Goal: Task Accomplishment & Management: Complete application form

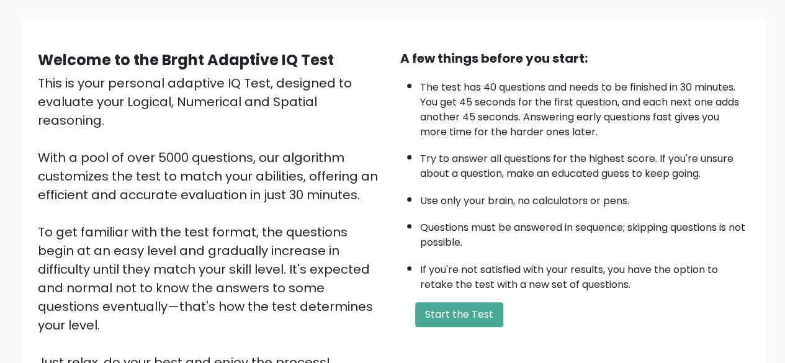
scroll to position [62, 0]
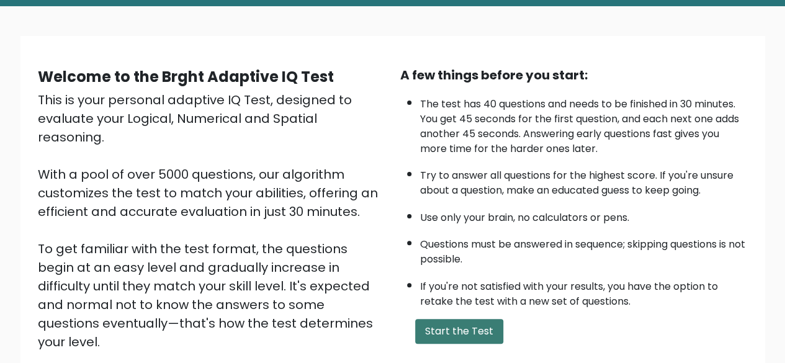
drag, startPoint x: 428, startPoint y: 320, endPoint x: 437, endPoint y: 317, distance: 10.2
click at [428, 320] on button "Start the Test" at bounding box center [459, 331] width 88 height 25
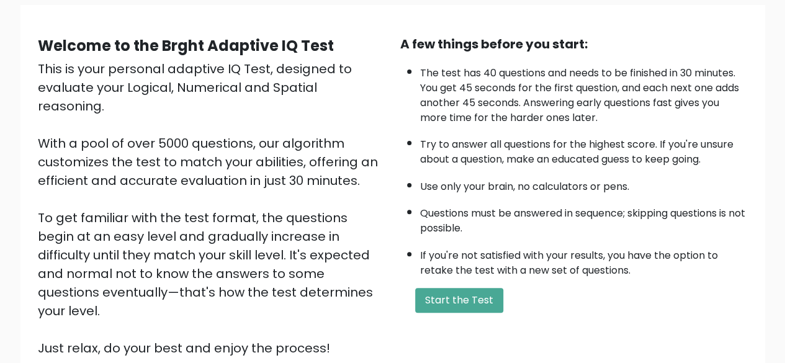
scroll to position [124, 0]
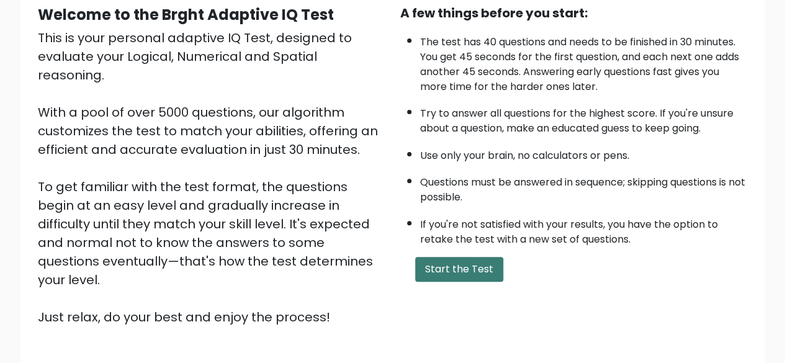
click at [474, 274] on button "Start the Test" at bounding box center [459, 269] width 88 height 25
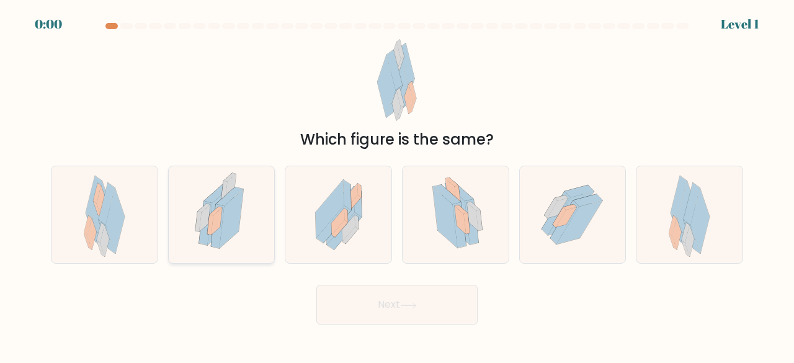
click at [217, 233] on icon at bounding box center [217, 226] width 13 height 44
click at [397, 185] on input "b." at bounding box center [397, 183] width 1 height 3
radio input "true"
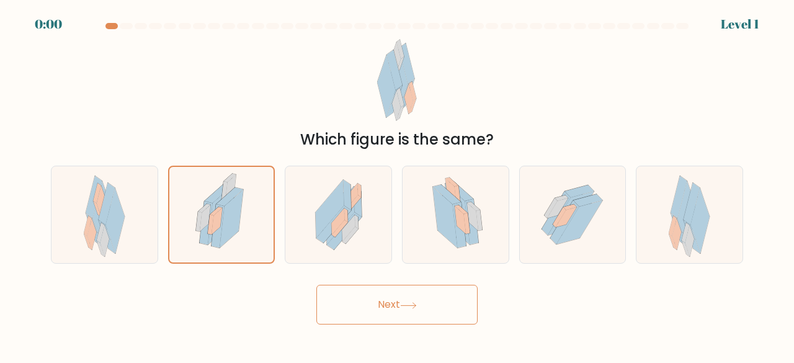
click at [412, 305] on icon at bounding box center [408, 306] width 15 height 6
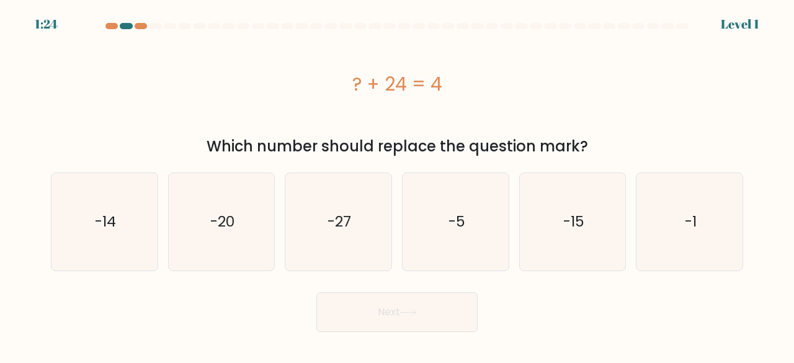
drag, startPoint x: 206, startPoint y: 150, endPoint x: 596, endPoint y: 132, distance: 390.7
click at [613, 135] on div "Which number should replace the question mark?" at bounding box center [397, 146] width 678 height 22
drag, startPoint x: 312, startPoint y: 68, endPoint x: 578, endPoint y: 147, distance: 277.2
click at [578, 147] on div "? + 24 = 4 Which number should replace the question mark?" at bounding box center [396, 95] width 707 height 123
click at [589, 150] on div "Which number should replace the question mark?" at bounding box center [397, 146] width 678 height 22
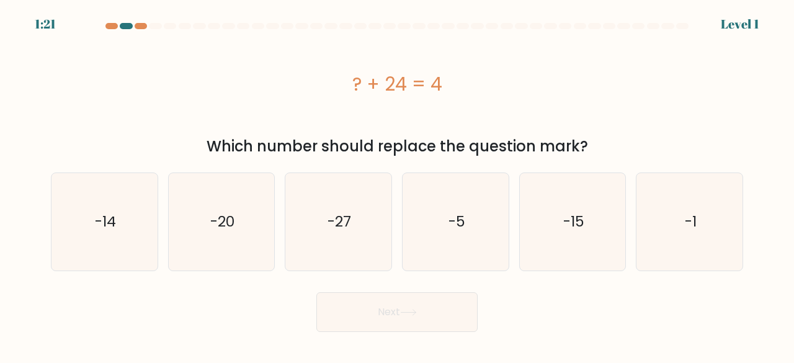
copy div "? + 24 = 4 Which number should replace the question mark?"
click at [235, 235] on icon "-20" at bounding box center [221, 221] width 97 height 97
click at [397, 185] on input "b. -20" at bounding box center [397, 183] width 1 height 3
radio input "true"
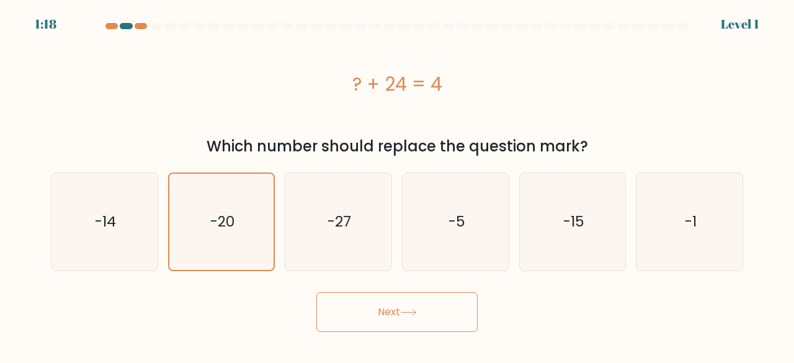
click at [452, 311] on button "Next" at bounding box center [396, 312] width 161 height 40
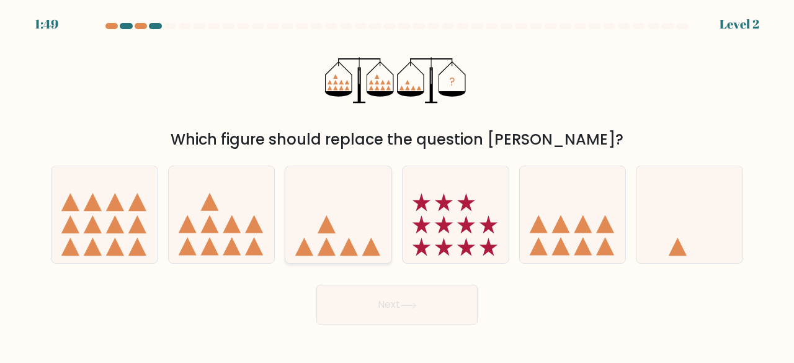
click at [311, 225] on icon at bounding box center [338, 214] width 106 height 87
click at [397, 185] on input "c." at bounding box center [397, 183] width 1 height 3
radio input "true"
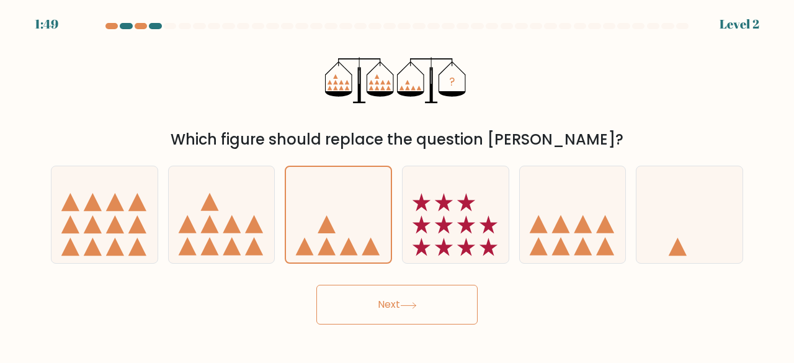
click at [417, 302] on icon at bounding box center [408, 305] width 17 height 7
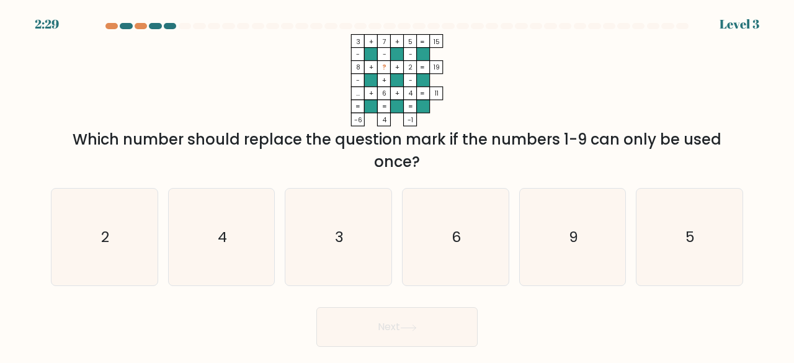
drag, startPoint x: 452, startPoint y: 161, endPoint x: 91, endPoint y: 137, distance: 362.0
click at [91, 137] on div "Which number should replace the question mark if the numbers 1-9 can only be us…" at bounding box center [397, 150] width 678 height 45
click at [82, 136] on div "Which number should replace the question mark if the numbers 1-9 can only be us…" at bounding box center [397, 150] width 678 height 45
copy div "Which number should replace the question mark if the numbers 1-9 can only be us…"
click at [580, 229] on icon "9" at bounding box center [572, 237] width 97 height 97
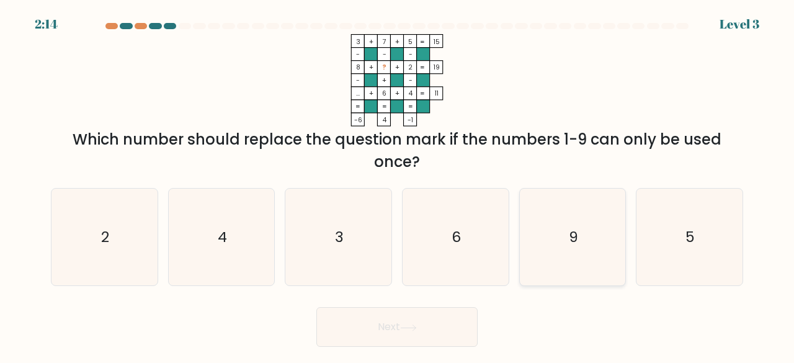
click at [398, 185] on input "e. 9" at bounding box center [397, 183] width 1 height 3
radio input "true"
click at [398, 352] on body "2:13 Level 3" at bounding box center [397, 181] width 794 height 363
click at [404, 341] on button "Next" at bounding box center [396, 327] width 161 height 40
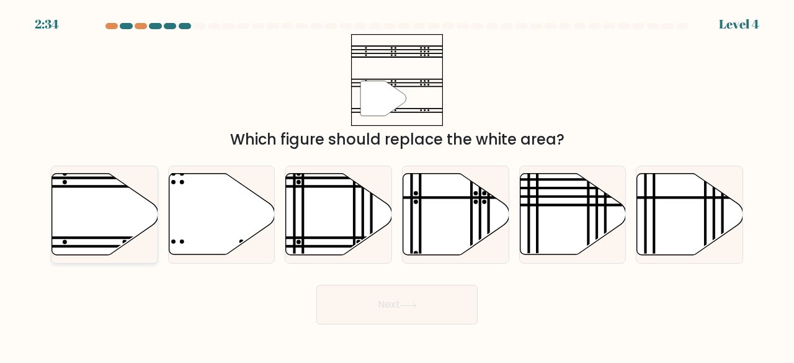
click at [127, 228] on icon at bounding box center [105, 214] width 106 height 81
click at [397, 185] on input "a." at bounding box center [397, 183] width 1 height 3
radio input "true"
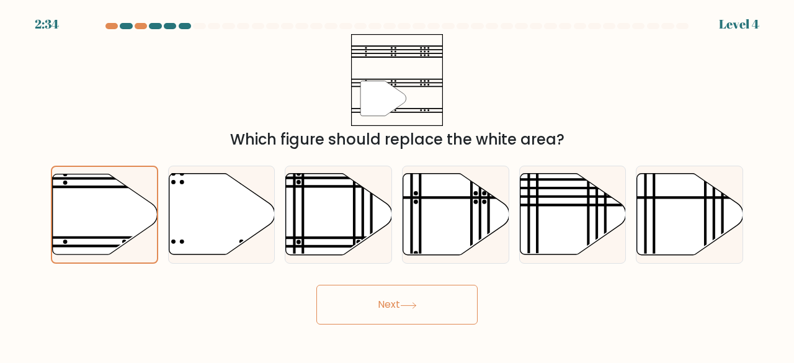
click at [439, 297] on button "Next" at bounding box center [396, 305] width 161 height 40
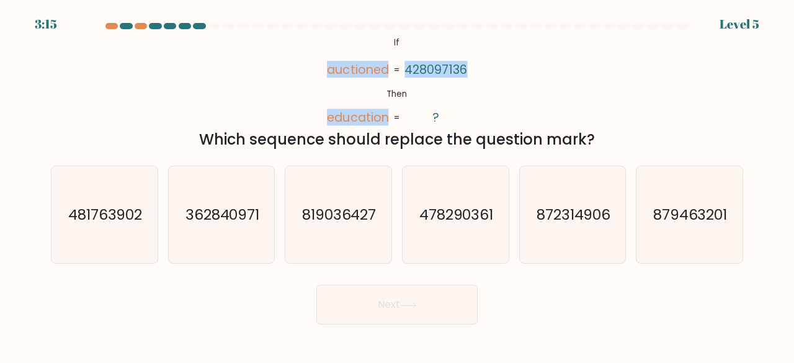
drag, startPoint x: 334, startPoint y: 69, endPoint x: 479, endPoint y: 66, distance: 145.2
click at [479, 66] on div "@import url('https://fonts.googleapis.com/css?family=Abril+Fatface:400,100,100i…" at bounding box center [396, 92] width 707 height 117
click at [475, 66] on div "@import url('https://fonts.googleapis.com/css?family=Abril+Fatface:400,100,100i…" at bounding box center [396, 92] width 707 height 117
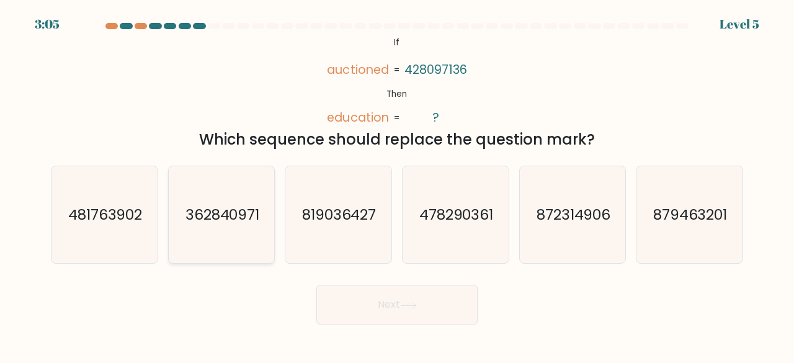
drag, startPoint x: 207, startPoint y: 212, endPoint x: 287, endPoint y: 248, distance: 87.5
click at [207, 213] on text "362840971" at bounding box center [223, 214] width 74 height 20
click at [397, 185] on input "b. 362840971" at bounding box center [397, 183] width 1 height 3
radio input "true"
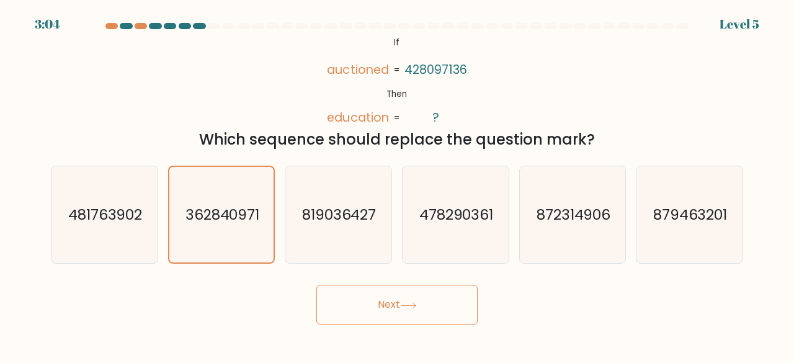
click at [439, 304] on button "Next" at bounding box center [396, 305] width 161 height 40
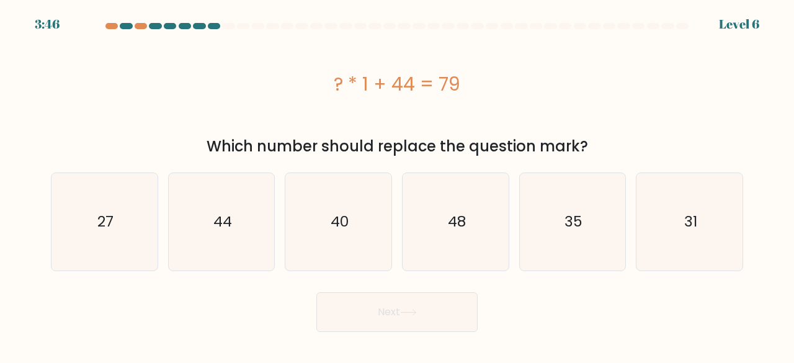
drag, startPoint x: 422, startPoint y: 85, endPoint x: 400, endPoint y: 85, distance: 21.7
click at [400, 85] on div "? * 1 + 44 = 79" at bounding box center [397, 84] width 692 height 28
click at [452, 84] on div "? * 1 + 44 = 79" at bounding box center [397, 84] width 692 height 28
drag, startPoint x: 320, startPoint y: 86, endPoint x: 463, endPoint y: 82, distance: 144.0
click at [463, 82] on div "? * 1 + 44 = 79" at bounding box center [397, 84] width 692 height 28
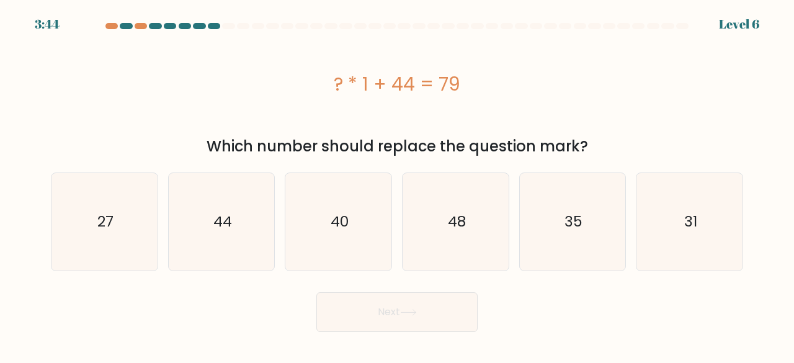
copy div "? * 1 + 44 = 79"
click at [582, 233] on icon "35" at bounding box center [572, 221] width 97 height 97
click at [398, 185] on input "e. 35" at bounding box center [397, 183] width 1 height 3
radio input "true"
click at [393, 324] on button "Next" at bounding box center [396, 312] width 161 height 40
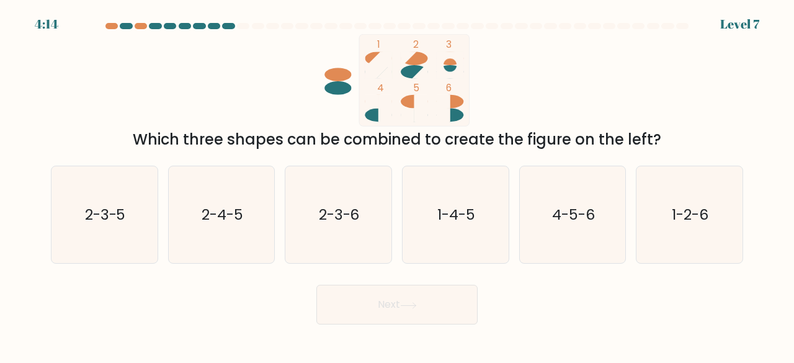
drag, startPoint x: 665, startPoint y: 148, endPoint x: 141, endPoint y: 142, distance: 523.7
click at [141, 142] on div "Which three shapes can be combined to create the figure on the left?" at bounding box center [397, 139] width 678 height 22
copy div "Which three shapes can be combined to create the figure on the left?"
click at [692, 237] on icon "1-2-6" at bounding box center [689, 214] width 97 height 97
click at [398, 185] on input "f. 1-2-6" at bounding box center [397, 183] width 1 height 3
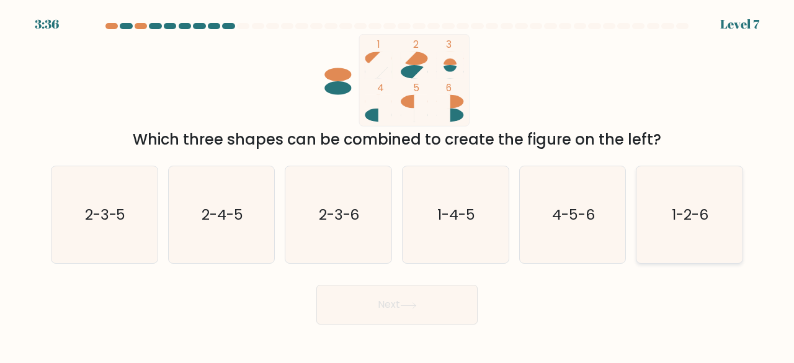
radio input "true"
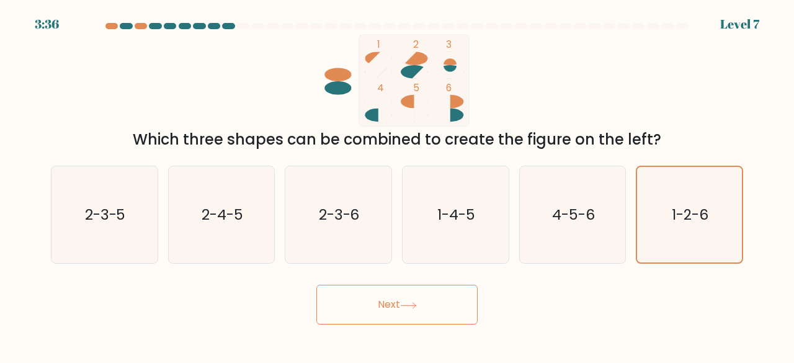
click at [381, 310] on button "Next" at bounding box center [396, 305] width 161 height 40
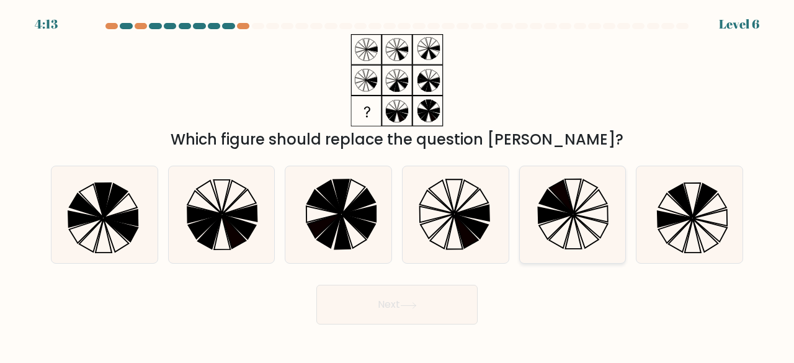
click at [555, 208] on icon at bounding box center [556, 201] width 34 height 24
click at [398, 185] on input "e." at bounding box center [397, 183] width 1 height 3
radio input "true"
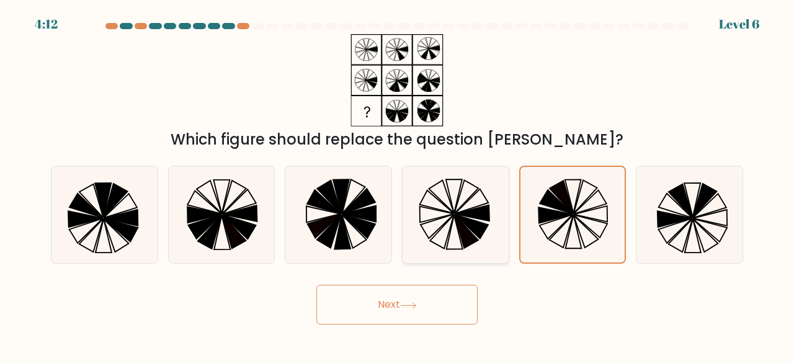
click at [483, 233] on icon at bounding box center [472, 227] width 34 height 24
click at [398, 185] on input "d." at bounding box center [397, 183] width 1 height 3
radio input "true"
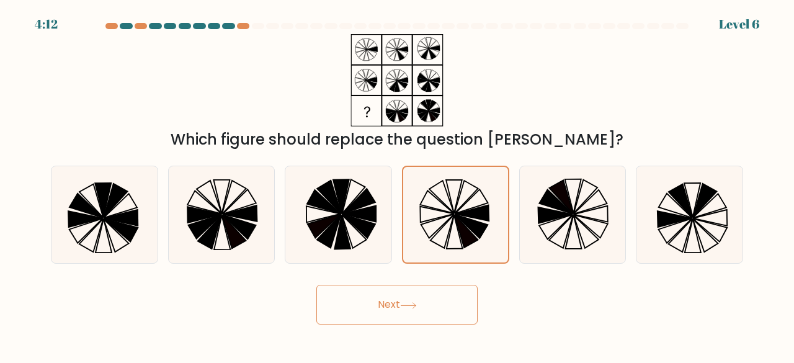
click at [449, 297] on button "Next" at bounding box center [396, 305] width 161 height 40
click at [438, 318] on button "Next" at bounding box center [396, 305] width 161 height 40
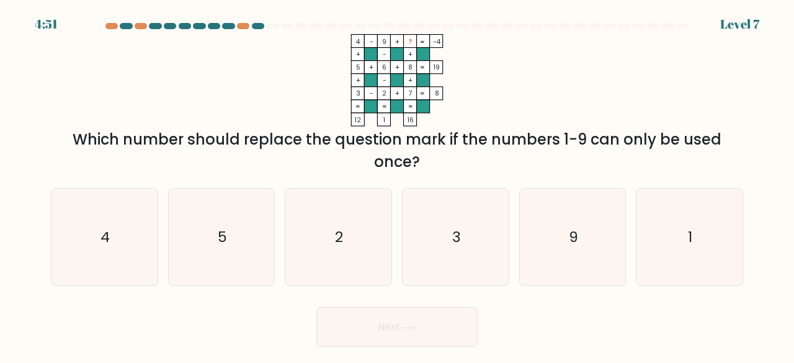
drag, startPoint x: 450, startPoint y: 168, endPoint x: 84, endPoint y: 138, distance: 367.3
click at [84, 138] on div "Which number should replace the question mark if the numbers 1-9 can only be us…" at bounding box center [397, 150] width 678 height 45
copy div "Which number should replace the question mark if the numbers 1-9 can only be us…"
click at [712, 236] on icon "1" at bounding box center [689, 237] width 97 height 97
click at [398, 185] on input "f. 1" at bounding box center [397, 183] width 1 height 3
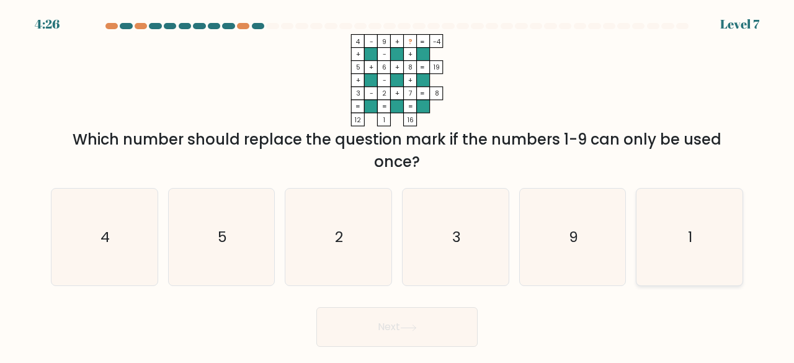
radio input "true"
click at [413, 333] on button "Next" at bounding box center [396, 327] width 161 height 40
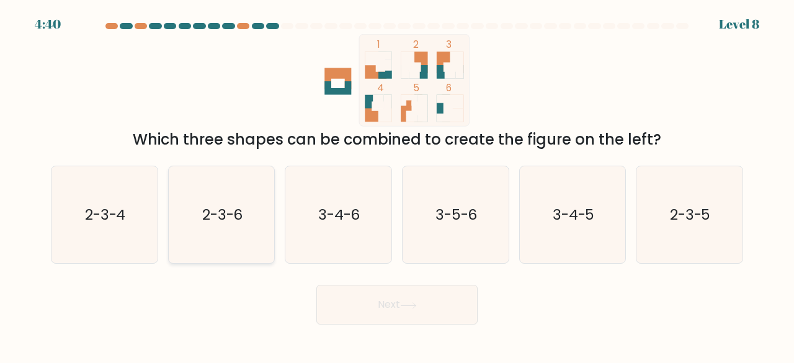
click at [197, 215] on icon "2-3-6" at bounding box center [221, 214] width 97 height 97
click at [397, 185] on input "b. 2-3-6" at bounding box center [397, 183] width 1 height 3
radio input "true"
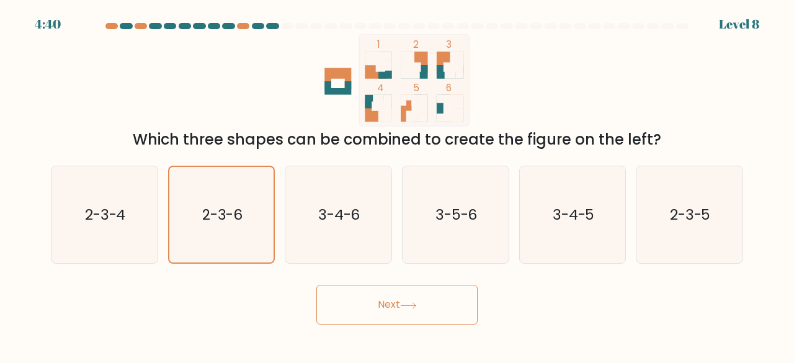
click at [500, 316] on div "Next" at bounding box center [396, 302] width 707 height 46
click at [424, 306] on button "Next" at bounding box center [396, 305] width 161 height 40
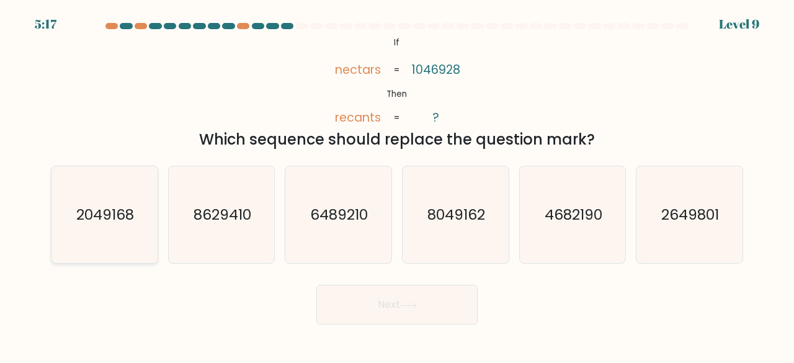
click at [63, 195] on icon "2049168" at bounding box center [104, 214] width 97 height 97
click at [397, 185] on input "a. 2049168" at bounding box center [397, 183] width 1 height 3
radio input "true"
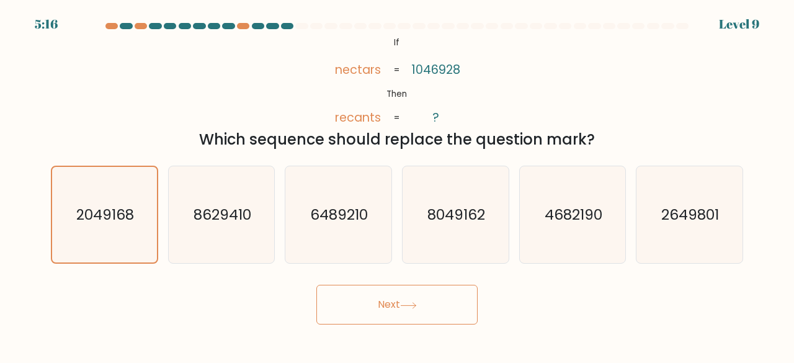
click at [386, 284] on div "Next" at bounding box center [396, 302] width 707 height 46
click at [400, 301] on button "Next" at bounding box center [396, 305] width 161 height 40
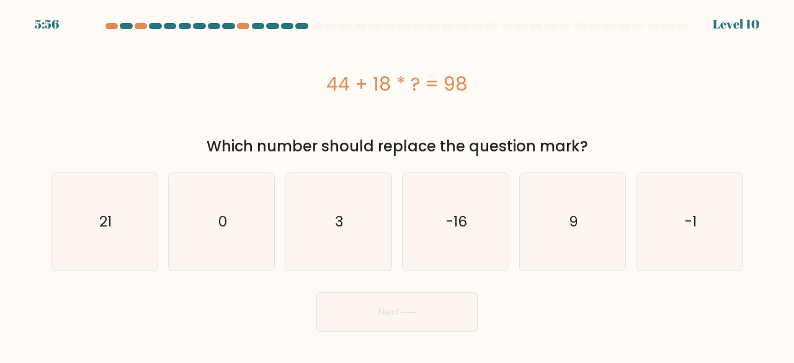
drag, startPoint x: 284, startPoint y: 73, endPoint x: 534, endPoint y: 90, distance: 250.0
click at [534, 90] on div "44 + 18 * ? = 98" at bounding box center [397, 84] width 692 height 28
copy div "44 + 18 * ? = 98"
click at [345, 248] on icon "3" at bounding box center [338, 221] width 97 height 97
click at [397, 185] on input "c. 3" at bounding box center [397, 183] width 1 height 3
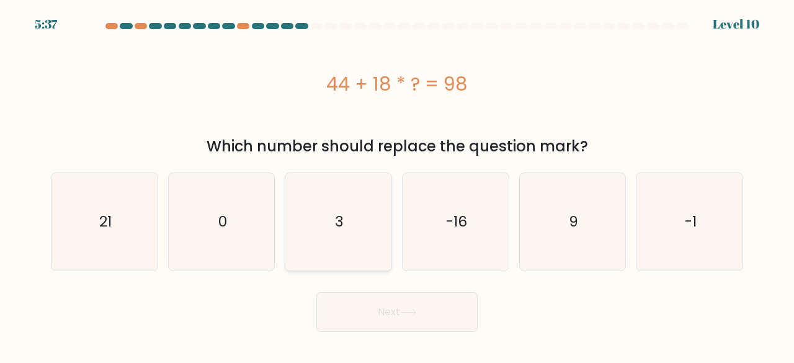
radio input "true"
click at [418, 316] on button "Next" at bounding box center [396, 312] width 161 height 40
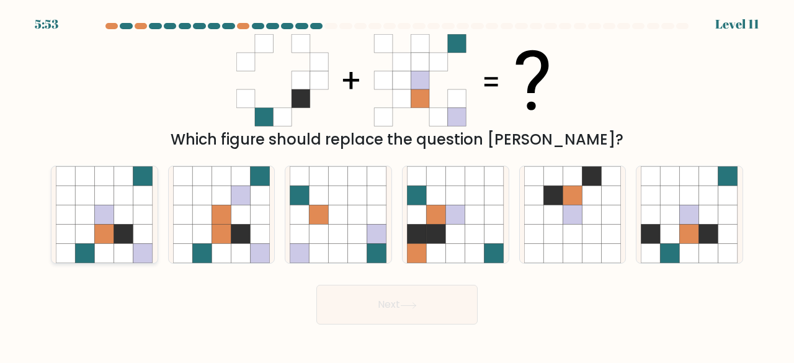
click at [125, 222] on icon at bounding box center [123, 214] width 19 height 19
click at [397, 185] on input "a." at bounding box center [397, 183] width 1 height 3
radio input "true"
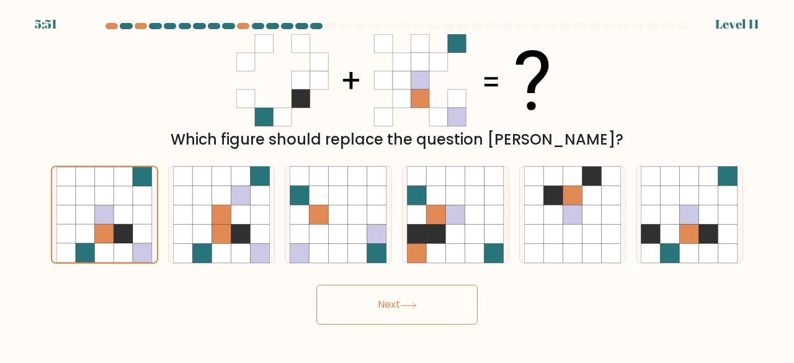
click at [426, 302] on button "Next" at bounding box center [396, 305] width 161 height 40
click at [413, 302] on icon at bounding box center [408, 305] width 17 height 7
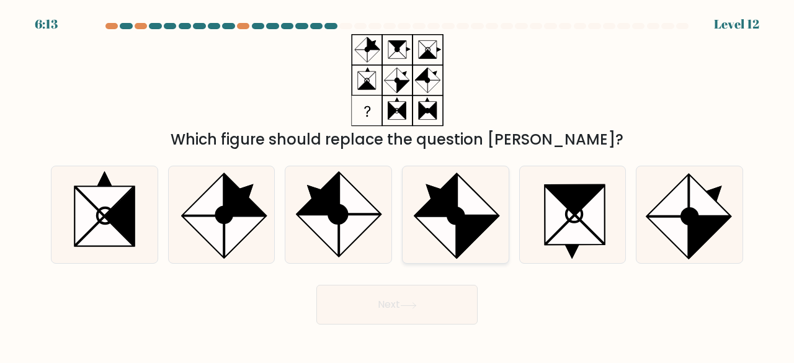
click at [470, 217] on icon at bounding box center [478, 237] width 41 height 41
click at [398, 185] on input "d." at bounding box center [397, 183] width 1 height 3
radio input "true"
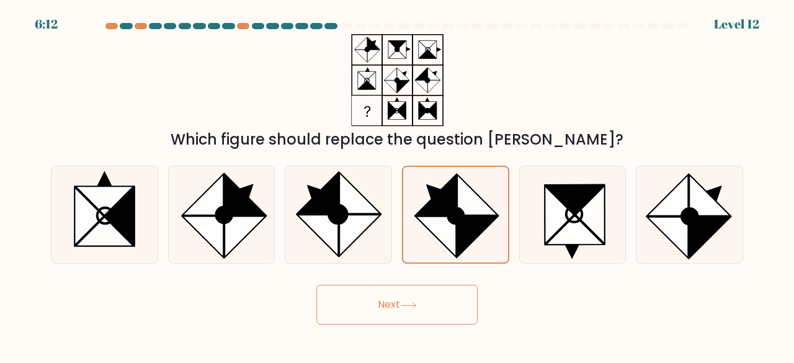
click at [423, 316] on button "Next" at bounding box center [396, 305] width 161 height 40
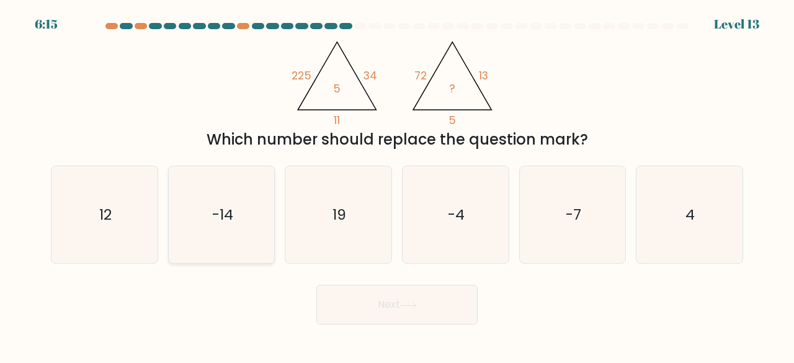
click at [169, 212] on div "-14" at bounding box center [221, 215] width 107 height 99
click at [397, 185] on input "b. -14" at bounding box center [397, 183] width 1 height 3
radio input "true"
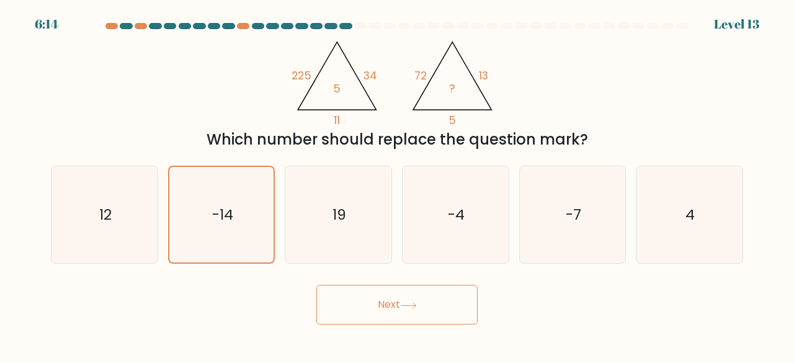
click at [161, 220] on div "a. 12" at bounding box center [104, 215] width 117 height 99
click at [122, 228] on icon "12" at bounding box center [104, 214] width 97 height 97
click at [397, 185] on input "a. 12" at bounding box center [397, 183] width 1 height 3
radio input "true"
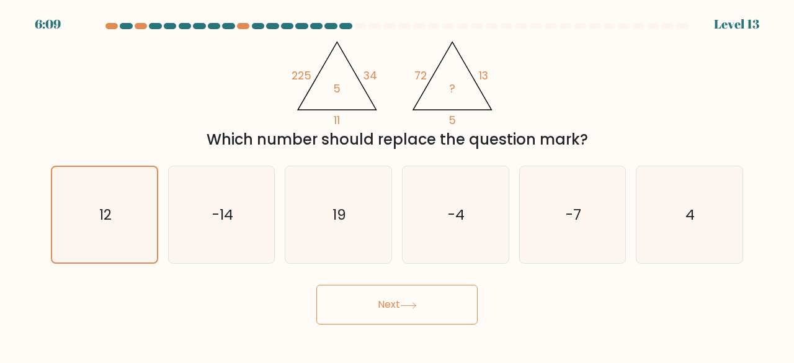
click at [359, 297] on button "Next" at bounding box center [396, 305] width 161 height 40
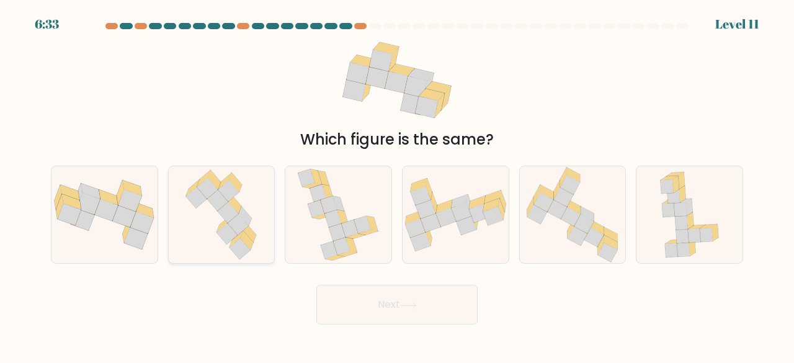
click at [238, 224] on icon at bounding box center [238, 224] width 21 height 21
click at [397, 185] on input "b." at bounding box center [397, 183] width 1 height 3
radio input "true"
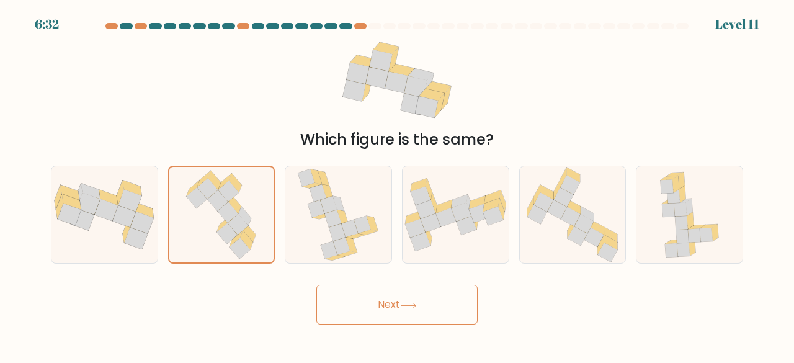
click at [460, 320] on button "Next" at bounding box center [396, 305] width 161 height 40
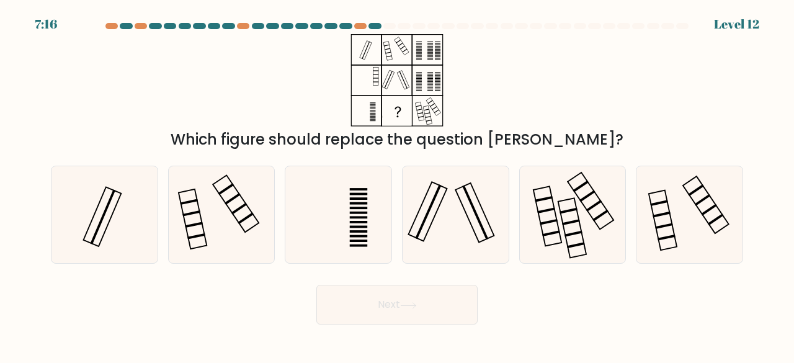
click at [242, 148] on div "Which figure should replace the question mark?" at bounding box center [397, 139] width 678 height 22
click at [94, 238] on rect at bounding box center [103, 216] width 25 height 55
click at [397, 185] on input "a." at bounding box center [397, 183] width 1 height 3
radio input "true"
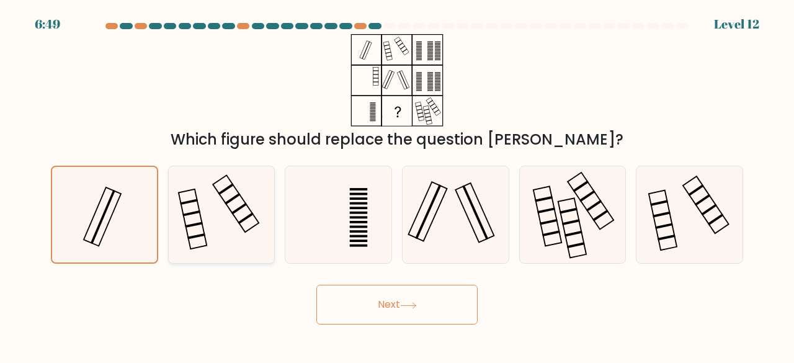
click at [197, 227] on icon at bounding box center [221, 214] width 97 height 97
click at [397, 185] on input "b." at bounding box center [397, 183] width 1 height 3
radio input "true"
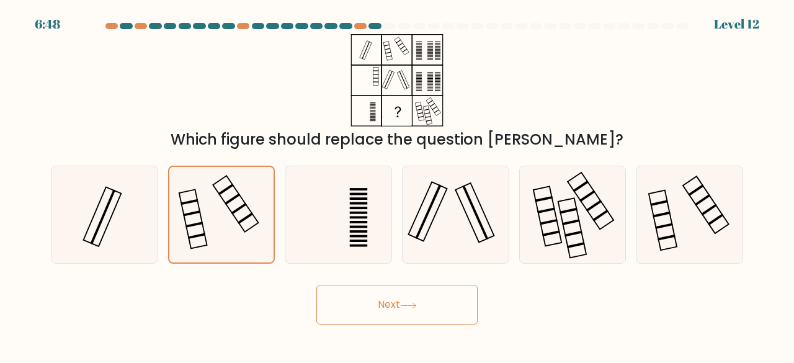
click at [411, 295] on button "Next" at bounding box center [396, 305] width 161 height 40
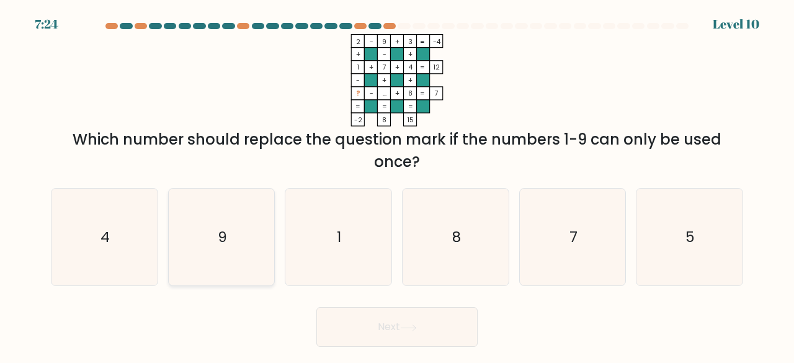
click at [190, 236] on icon "9" at bounding box center [221, 237] width 97 height 97
click at [397, 185] on input "b. 9" at bounding box center [397, 183] width 1 height 3
radio input "true"
click at [468, 313] on button "Next" at bounding box center [396, 327] width 161 height 40
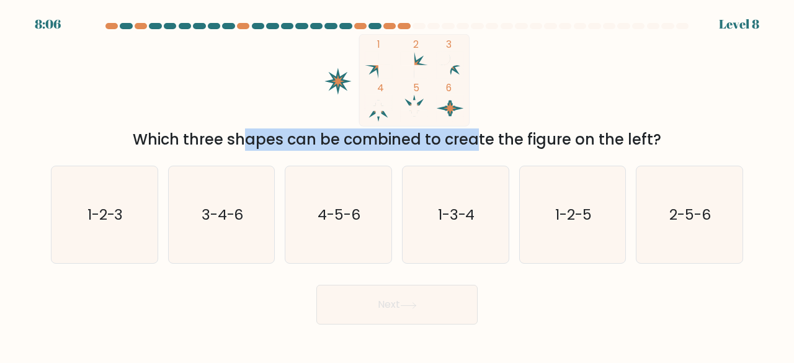
drag, startPoint x: 140, startPoint y: 145, endPoint x: 369, endPoint y: 145, distance: 229.0
click at [369, 145] on div "Which three shapes can be combined to create the figure on the left?" at bounding box center [397, 139] width 678 height 22
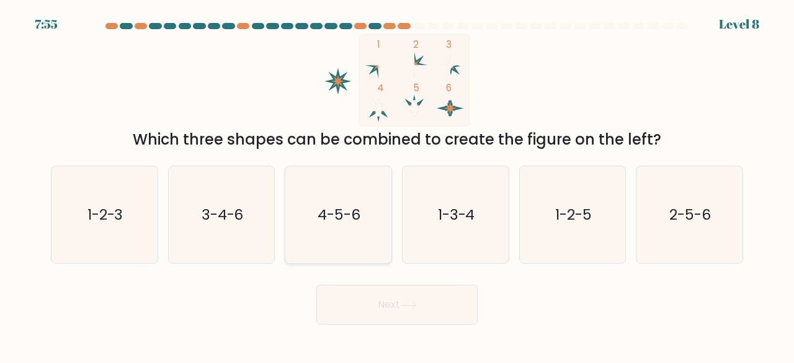
click at [303, 242] on icon "4-5-6" at bounding box center [338, 214] width 97 height 97
click at [397, 185] on input "c. 4-5-6" at bounding box center [397, 183] width 1 height 3
radio input "true"
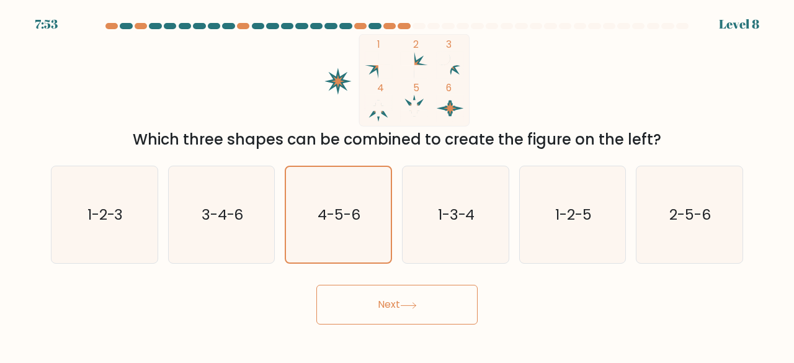
click at [426, 306] on button "Next" at bounding box center [396, 305] width 161 height 40
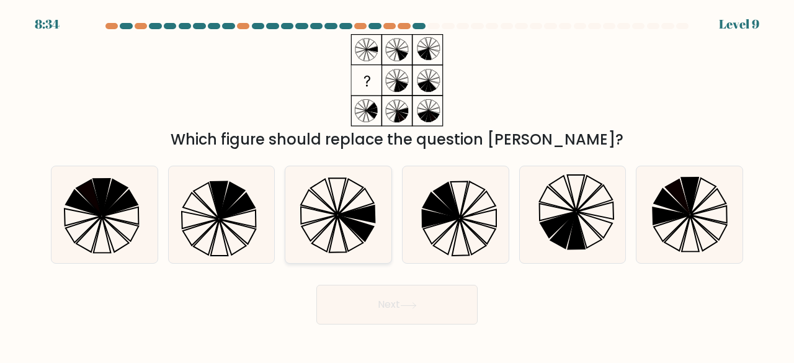
click at [340, 235] on icon at bounding box center [338, 214] width 97 height 97
click at [397, 185] on input "c." at bounding box center [397, 183] width 1 height 3
radio input "true"
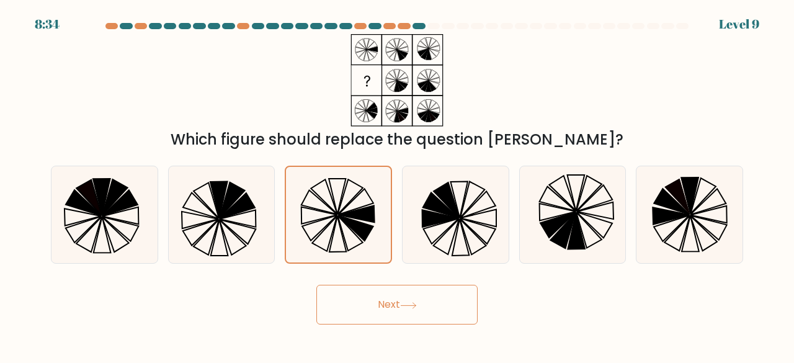
click at [415, 297] on button "Next" at bounding box center [396, 305] width 161 height 40
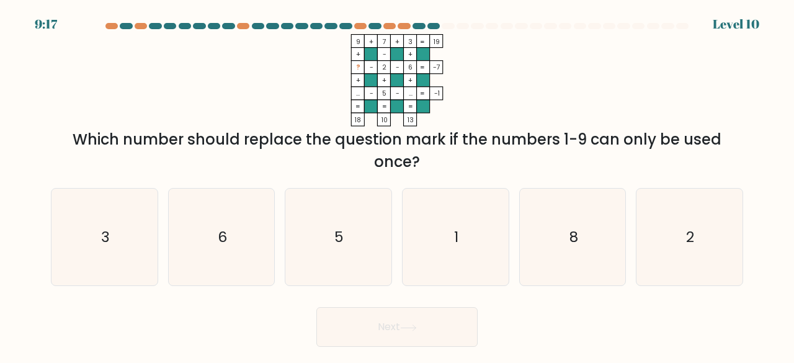
drag, startPoint x: 288, startPoint y: 148, endPoint x: 398, endPoint y: 164, distance: 111.6
click at [398, 164] on div "Which number should replace the question mark if the numbers 1-9 can only be us…" at bounding box center [397, 150] width 678 height 45
click at [480, 165] on div "Which number should replace the question mark if the numbers 1-9 can only be us…" at bounding box center [397, 150] width 678 height 45
click at [226, 253] on icon "6" at bounding box center [221, 237] width 97 height 97
click at [397, 185] on input "b. 6" at bounding box center [397, 183] width 1 height 3
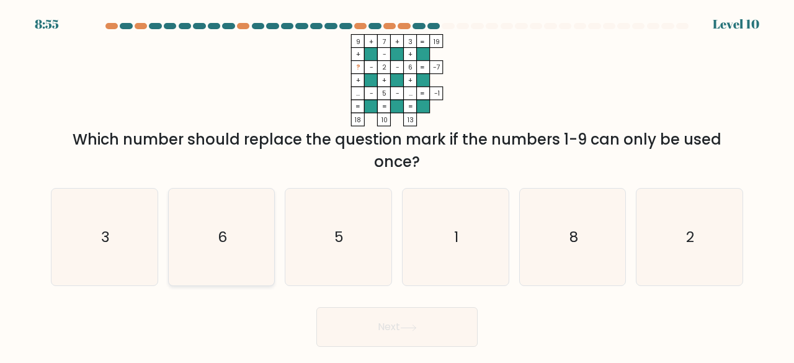
radio input "true"
click at [138, 246] on icon "3" at bounding box center [104, 237] width 97 height 97
click at [397, 185] on input "a. 3" at bounding box center [397, 183] width 1 height 3
radio input "true"
click at [436, 320] on button "Next" at bounding box center [396, 327] width 161 height 40
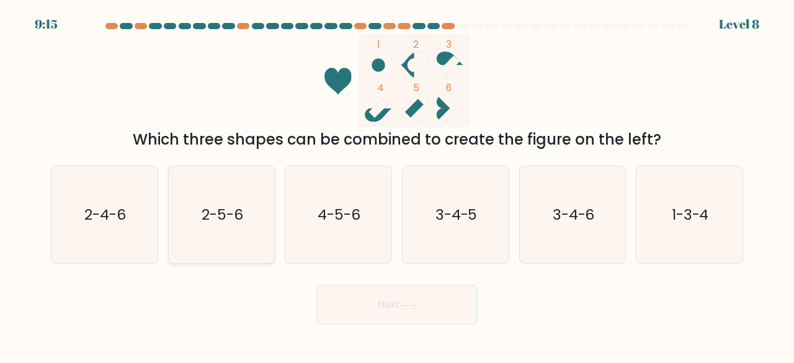
click at [171, 234] on div "2-5-6" at bounding box center [221, 215] width 107 height 99
click at [397, 185] on input "b. 2-5-6" at bounding box center [397, 183] width 1 height 3
radio input "true"
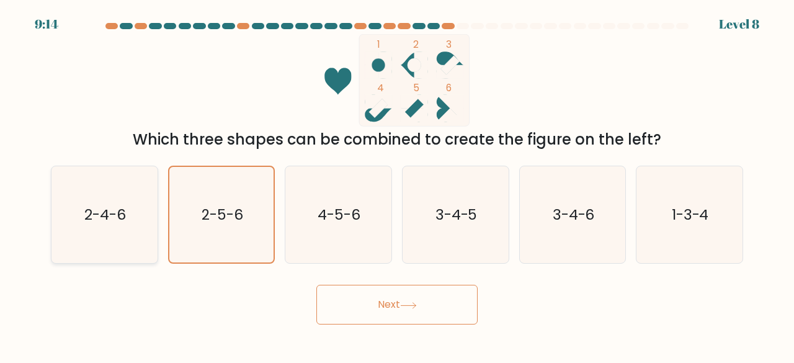
click at [78, 226] on icon "2-4-6" at bounding box center [104, 214] width 97 height 97
click at [397, 185] on input "a. 2-4-6" at bounding box center [397, 183] width 1 height 3
radio input "true"
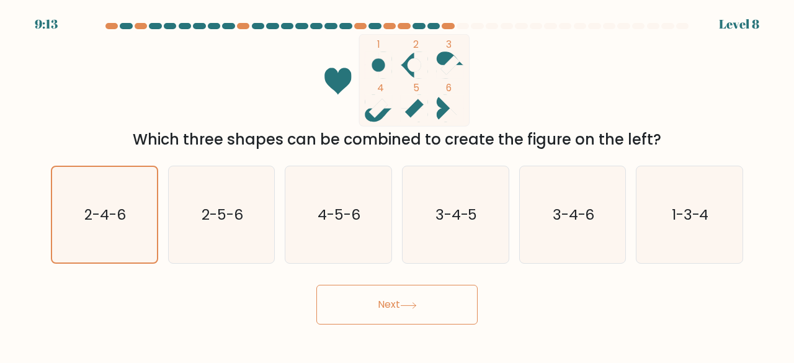
click at [407, 302] on icon at bounding box center [408, 305] width 17 height 7
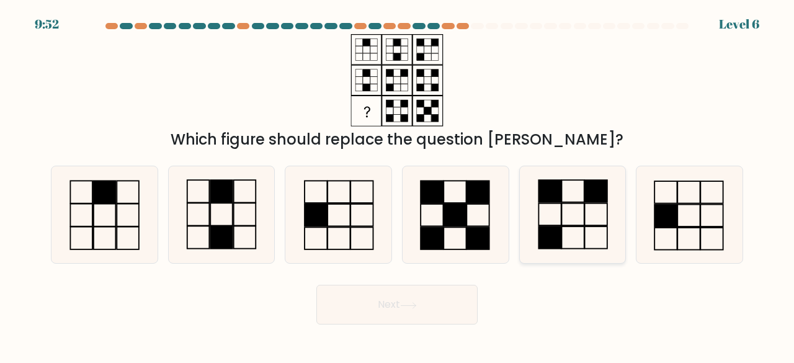
click at [567, 218] on icon at bounding box center [572, 214] width 97 height 97
click at [398, 185] on input "e." at bounding box center [397, 183] width 1 height 3
radio input "true"
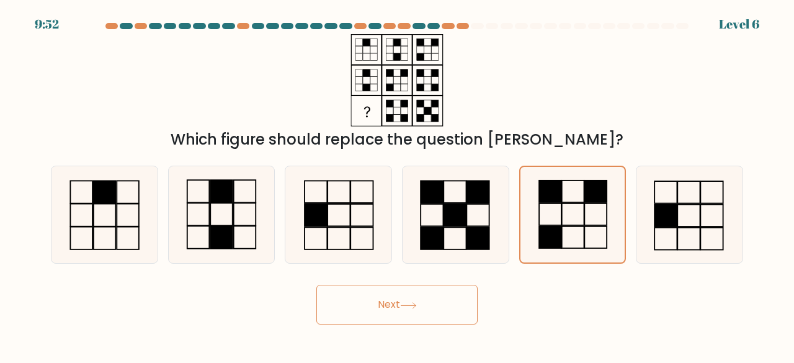
click at [470, 290] on button "Next" at bounding box center [396, 305] width 161 height 40
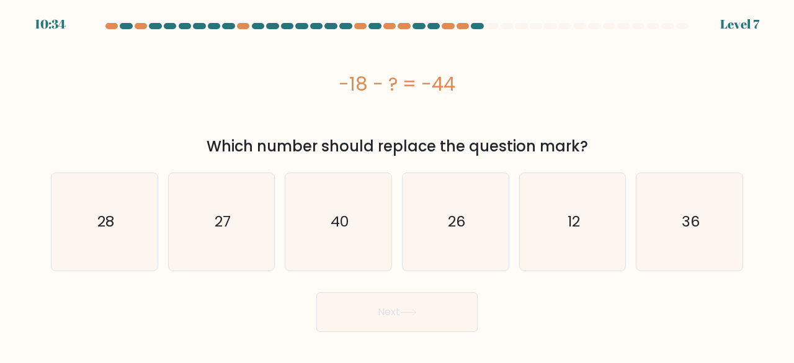
drag, startPoint x: 454, startPoint y: 86, endPoint x: 331, endPoint y: 90, distance: 122.9
click at [331, 90] on div "-18 - ? = -44" at bounding box center [397, 84] width 692 height 28
copy div "-18 - ? = -44"
click at [657, 224] on icon "36" at bounding box center [689, 221] width 97 height 97
click at [133, 230] on icon "28" at bounding box center [104, 221] width 97 height 97
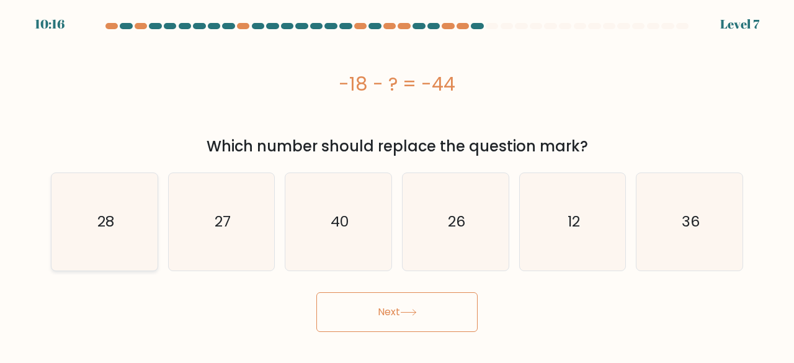
click at [397, 185] on input "a. 28" at bounding box center [397, 183] width 1 height 3
radio input "true"
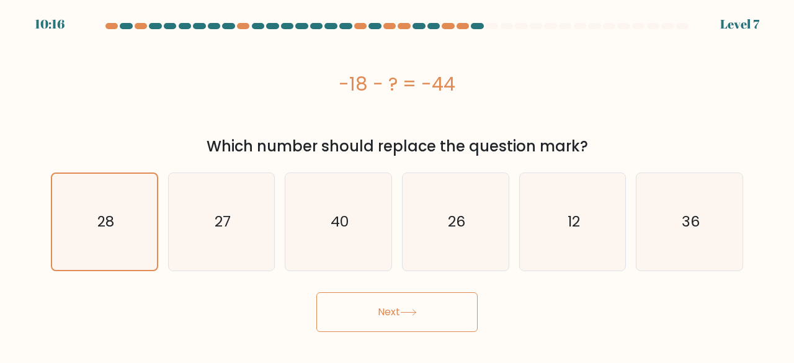
click at [411, 321] on button "Next" at bounding box center [396, 312] width 161 height 40
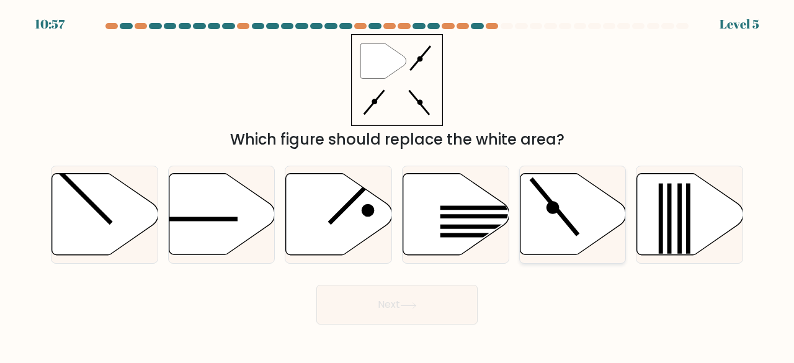
click at [543, 228] on icon at bounding box center [573, 214] width 106 height 81
click at [398, 185] on input "e." at bounding box center [397, 183] width 1 height 3
radio input "true"
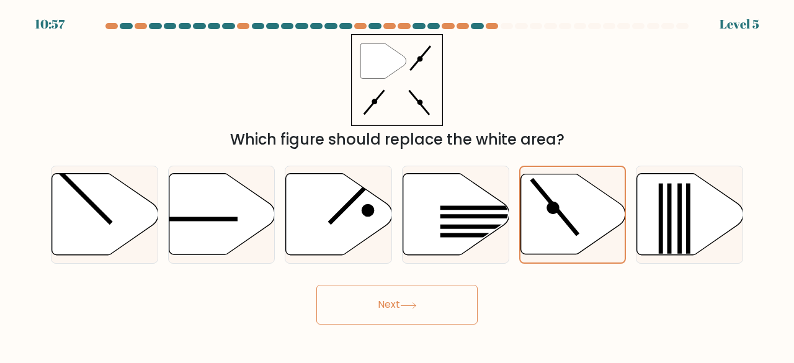
click at [403, 306] on icon at bounding box center [408, 305] width 17 height 7
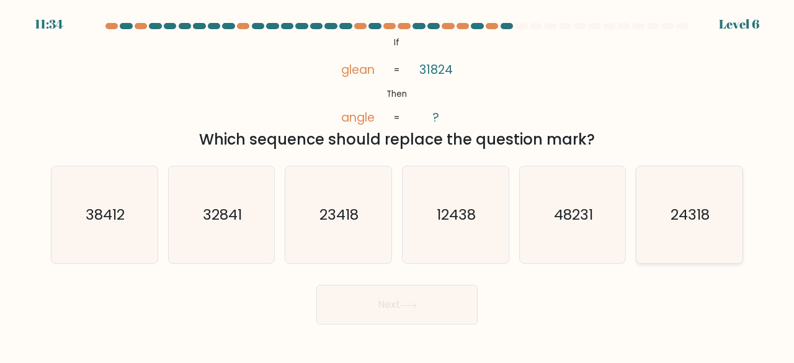
click at [681, 231] on icon "24318" at bounding box center [689, 214] width 97 height 97
click at [398, 185] on input "f. 24318" at bounding box center [397, 183] width 1 height 3
radio input "true"
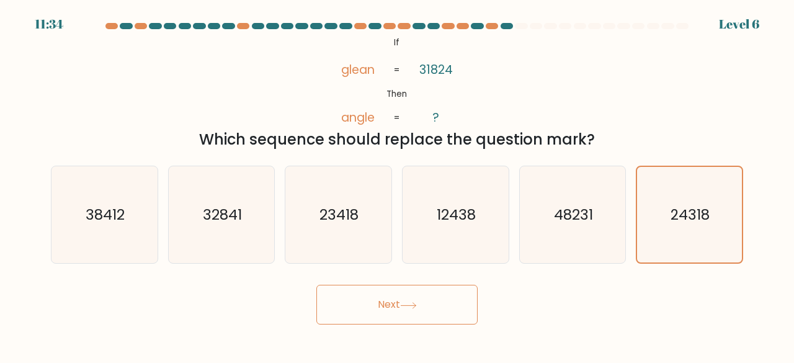
click at [383, 302] on button "Next" at bounding box center [396, 305] width 161 height 40
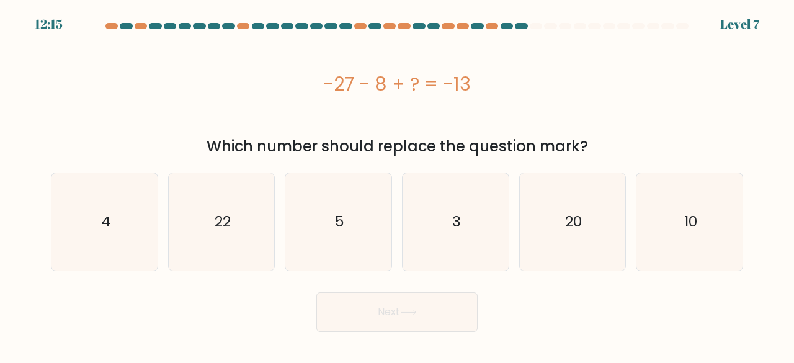
drag, startPoint x: 511, startPoint y: 78, endPoint x: 284, endPoint y: 55, distance: 228.3
click at [305, 89] on div "-27 - 8 + ? = -13" at bounding box center [397, 84] width 692 height 28
copy div "-27 - 8 + ? = -13"
click at [625, 246] on div "20" at bounding box center [572, 221] width 107 height 99
click at [398, 185] on input "e. 20" at bounding box center [397, 183] width 1 height 3
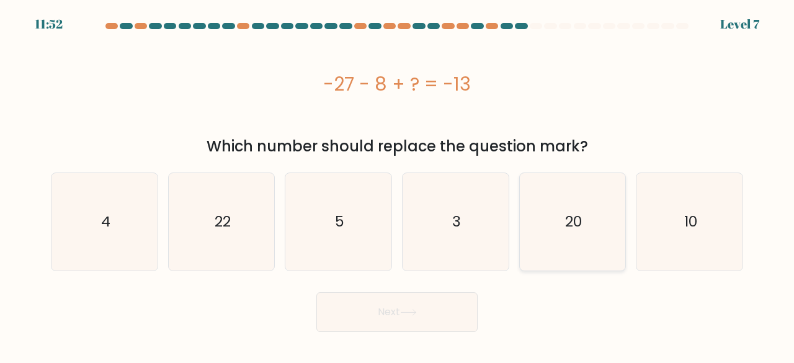
radio input "true"
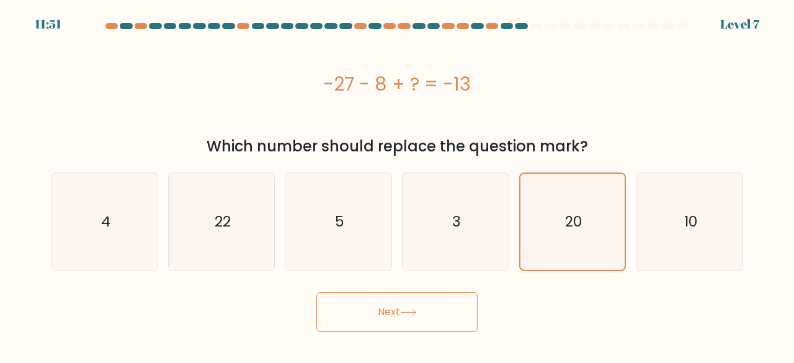
click at [409, 312] on icon at bounding box center [408, 313] width 15 height 6
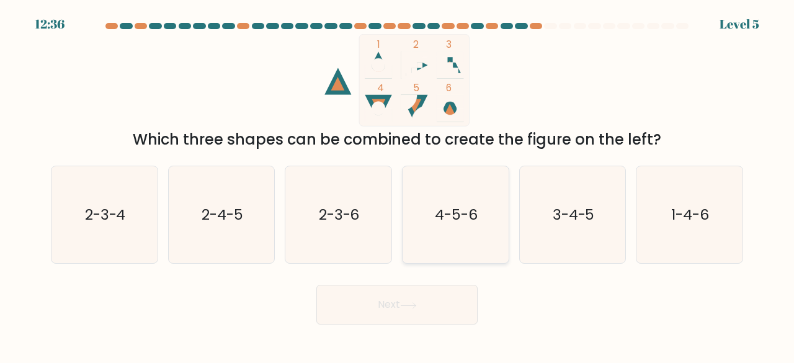
click at [442, 230] on icon "4-5-6" at bounding box center [455, 214] width 97 height 97
click at [398, 185] on input "d. 4-5-6" at bounding box center [397, 183] width 1 height 3
radio input "true"
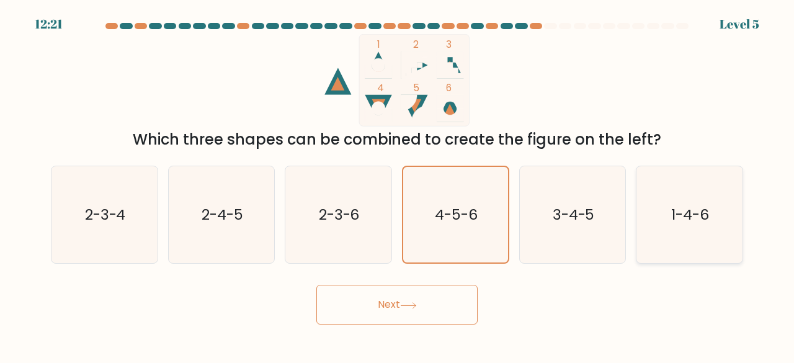
click at [712, 211] on icon "1-4-6" at bounding box center [689, 214] width 97 height 97
click at [398, 185] on input "f. 1-4-6" at bounding box center [397, 183] width 1 height 3
radio input "true"
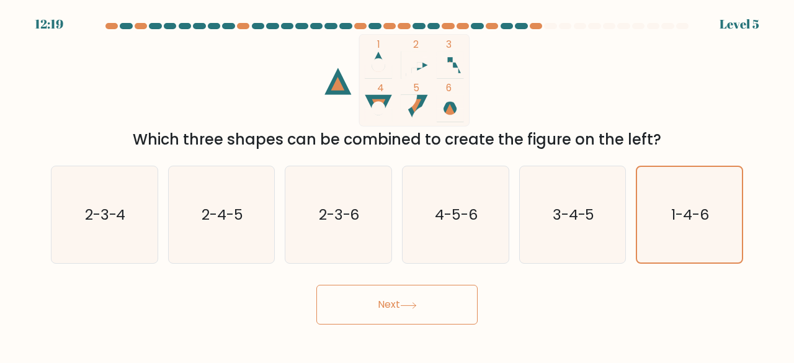
click at [441, 306] on button "Next" at bounding box center [396, 305] width 161 height 40
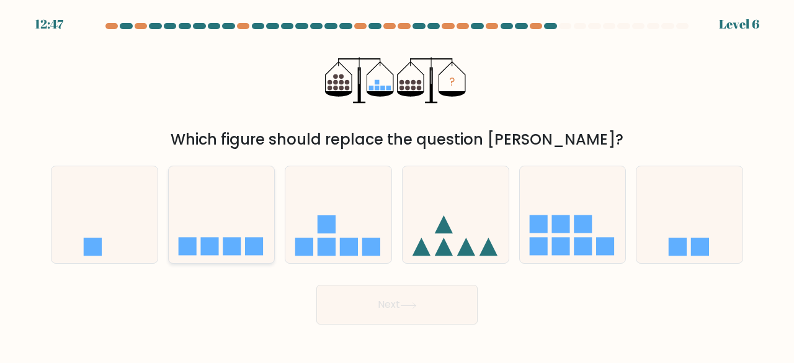
click at [221, 229] on icon at bounding box center [222, 214] width 106 height 87
click at [397, 185] on input "b." at bounding box center [397, 183] width 1 height 3
radio input "true"
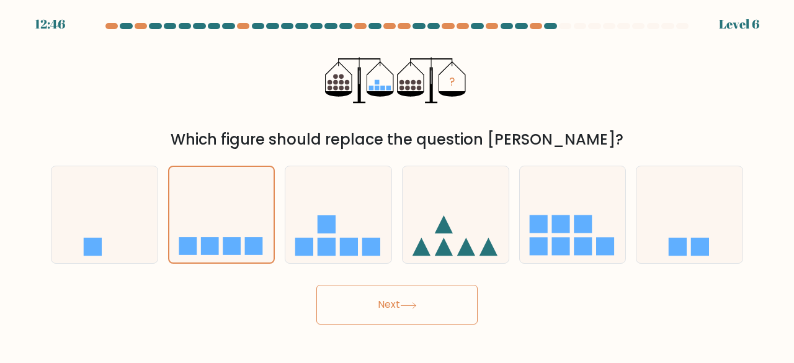
click at [406, 291] on button "Next" at bounding box center [396, 305] width 161 height 40
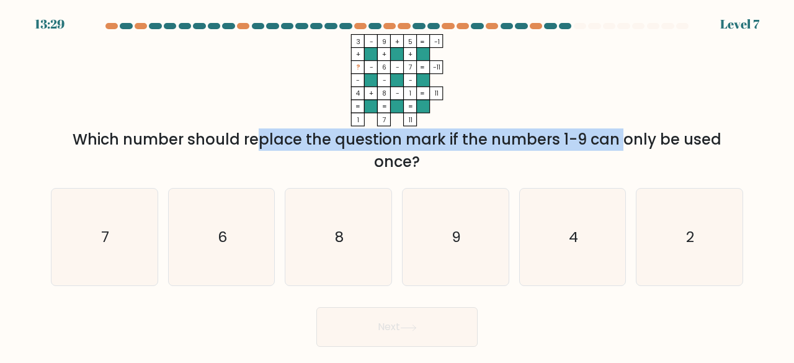
drag, startPoint x: 146, startPoint y: 143, endPoint x: 516, endPoint y: 148, distance: 369.8
click at [516, 148] on div "Which number should replace the question mark if the numbers 1-9 can only be us…" at bounding box center [397, 150] width 678 height 45
drag, startPoint x: 472, startPoint y: 164, endPoint x: 388, endPoint y: 140, distance: 86.4
click at [392, 143] on div "Which number should replace the question mark if the numbers 1-9 can only be us…" at bounding box center [397, 150] width 678 height 45
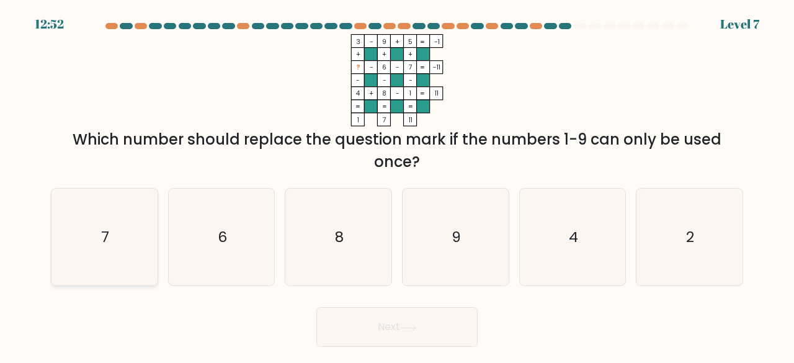
click at [115, 226] on icon "7" at bounding box center [104, 237] width 97 height 97
click at [397, 185] on input "a. 7" at bounding box center [397, 183] width 1 height 3
radio input "true"
click at [410, 331] on icon at bounding box center [408, 328] width 17 height 7
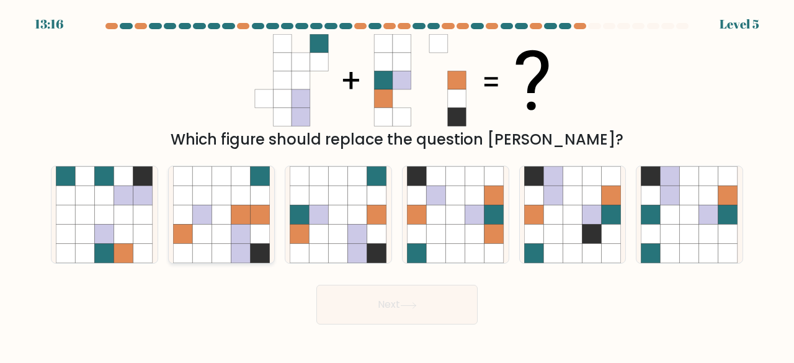
click at [203, 227] on icon at bounding box center [201, 234] width 19 height 19
click at [397, 185] on input "b." at bounding box center [397, 183] width 1 height 3
radio input "true"
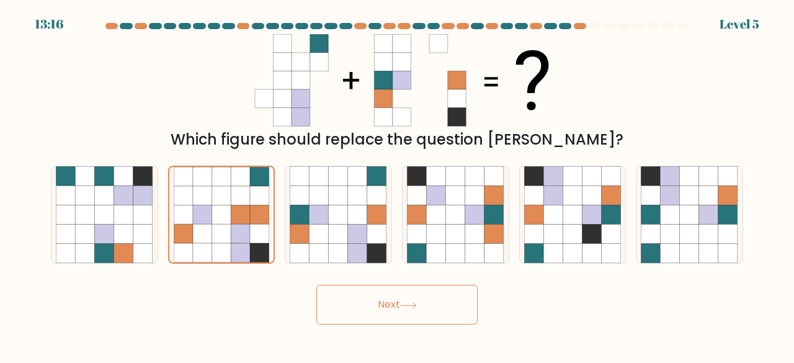
click at [488, 298] on div "Next" at bounding box center [396, 302] width 707 height 46
click at [429, 299] on button "Next" at bounding box center [396, 305] width 161 height 40
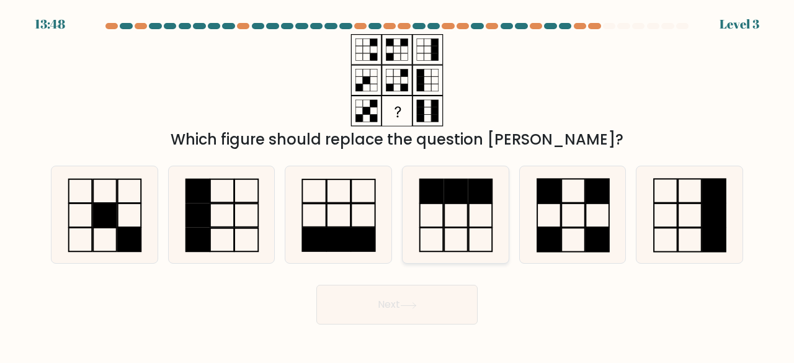
click at [456, 219] on icon at bounding box center [455, 214] width 97 height 97
click at [398, 185] on input "d." at bounding box center [397, 183] width 1 height 3
radio input "true"
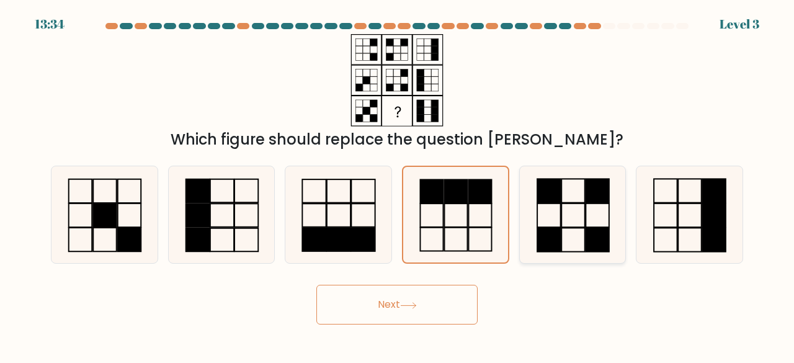
click at [544, 236] on rect at bounding box center [549, 240] width 24 height 24
click at [398, 185] on input "e." at bounding box center [397, 183] width 1 height 3
radio input "true"
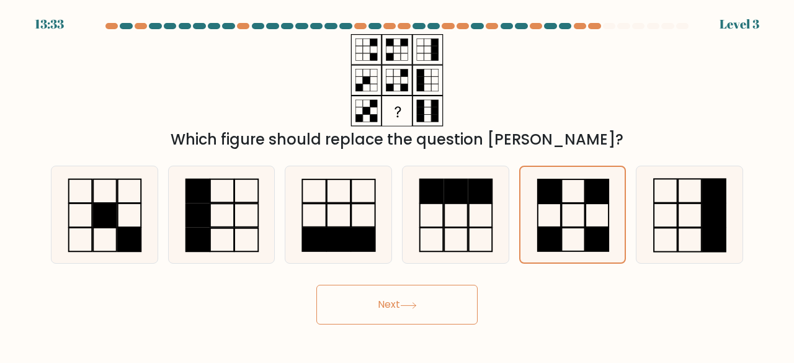
click at [431, 302] on button "Next" at bounding box center [396, 305] width 161 height 40
click at [410, 323] on button "Next" at bounding box center [396, 305] width 161 height 40
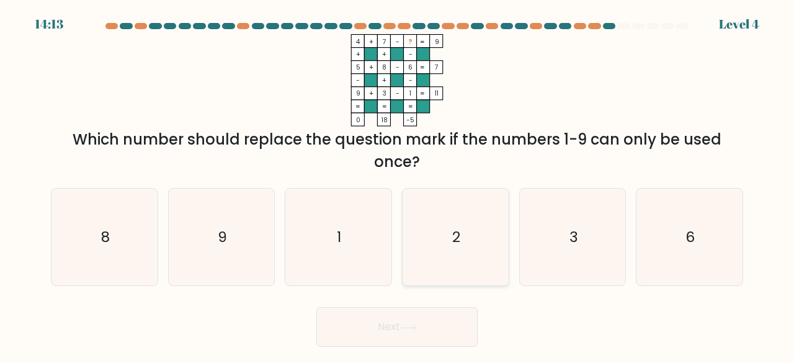
click at [437, 235] on icon "2" at bounding box center [455, 237] width 97 height 97
click at [398, 185] on input "d. 2" at bounding box center [397, 183] width 1 height 3
radio input "true"
click at [428, 321] on button "Next" at bounding box center [396, 327] width 161 height 40
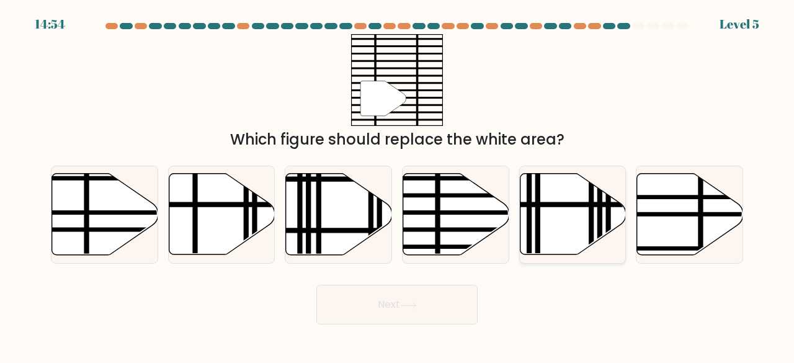
click at [561, 228] on icon at bounding box center [573, 214] width 106 height 81
click at [398, 185] on input "e." at bounding box center [397, 183] width 1 height 3
radio input "true"
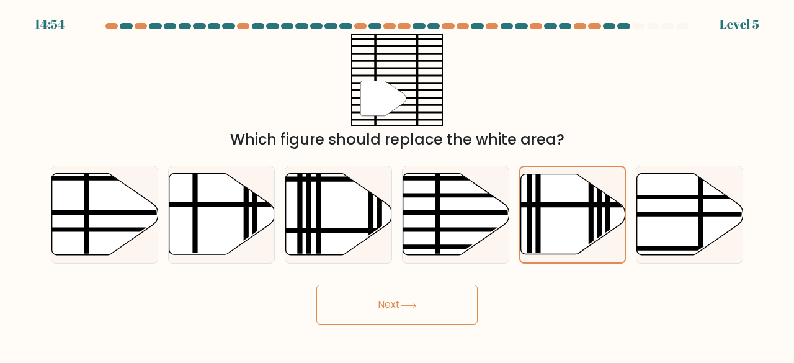
click at [460, 310] on button "Next" at bounding box center [396, 305] width 161 height 40
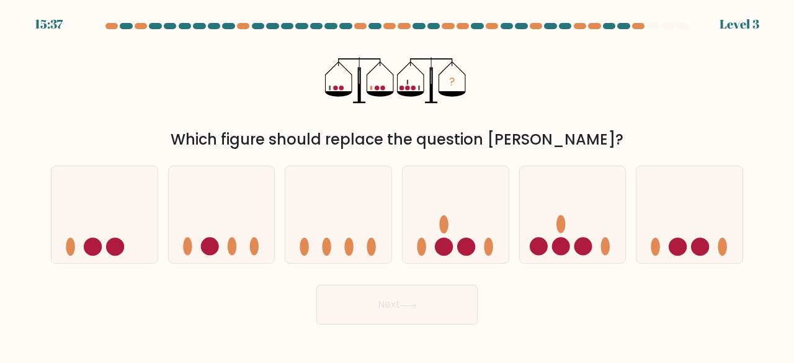
click at [653, 244] on ellipse at bounding box center [655, 247] width 9 height 18
click at [398, 185] on input "f." at bounding box center [397, 183] width 1 height 3
radio input "true"
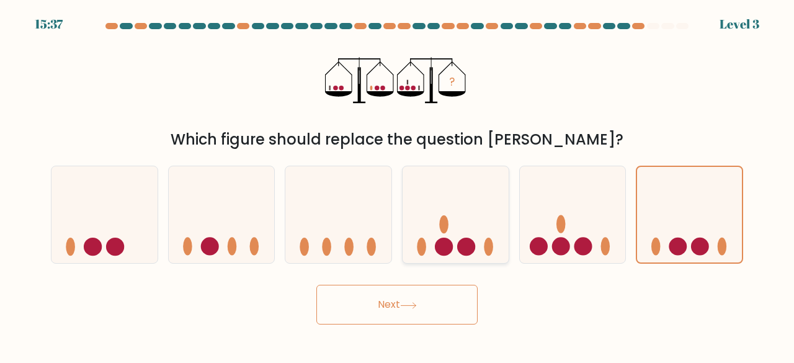
click at [448, 236] on icon at bounding box center [456, 214] width 106 height 87
click at [398, 185] on input "d." at bounding box center [397, 183] width 1 height 3
radio input "true"
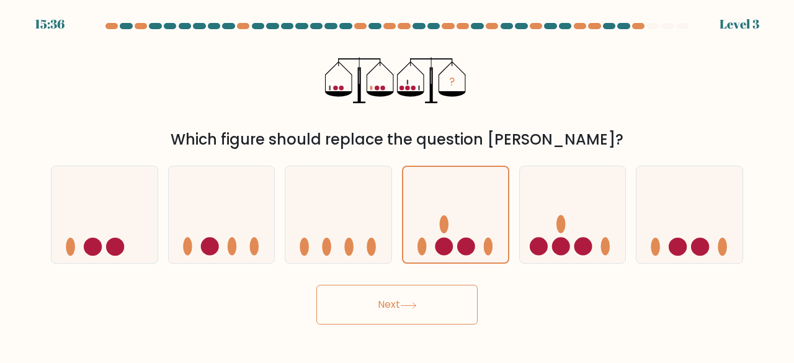
click at [428, 298] on button "Next" at bounding box center [396, 305] width 161 height 40
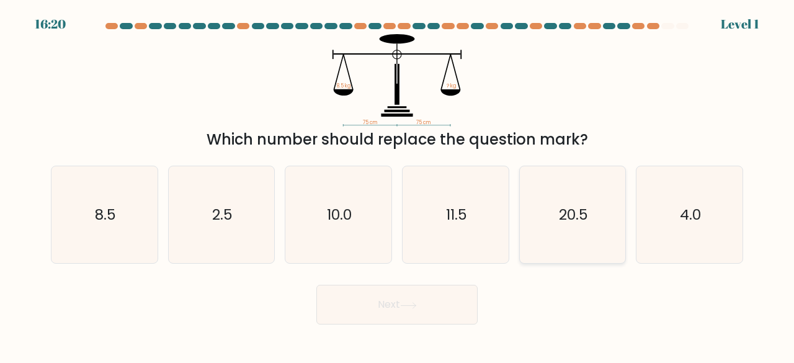
drag, startPoint x: 611, startPoint y: 204, endPoint x: 593, endPoint y: 233, distance: 33.4
click at [612, 204] on icon "20.5" at bounding box center [572, 214] width 97 height 97
click at [398, 185] on input "e. 20.5" at bounding box center [397, 183] width 1 height 3
radio input "true"
click at [394, 306] on button "Next" at bounding box center [396, 305] width 161 height 40
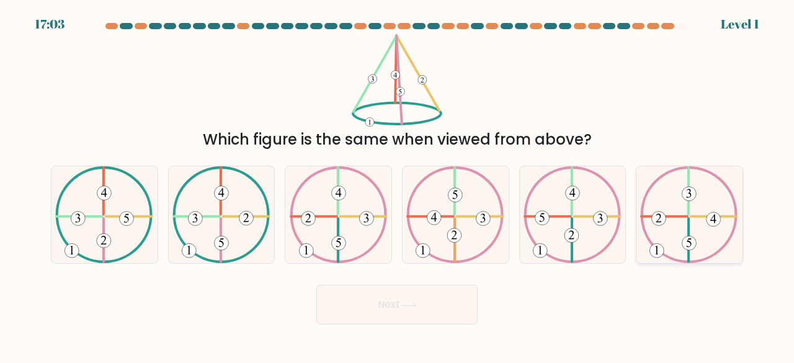
click at [675, 226] on icon at bounding box center [689, 214] width 98 height 97
click at [398, 185] on input "f." at bounding box center [397, 183] width 1 height 3
radio input "true"
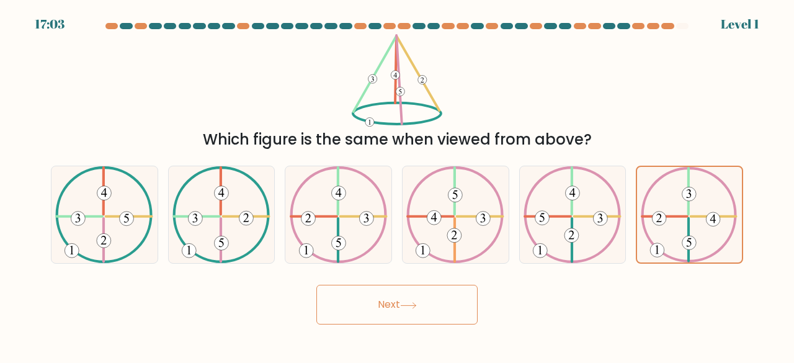
click at [396, 311] on button "Next" at bounding box center [396, 305] width 161 height 40
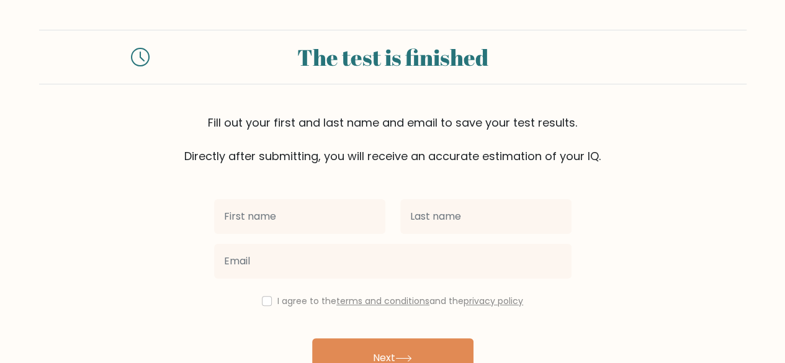
click at [372, 239] on div at bounding box center [393, 261] width 372 height 45
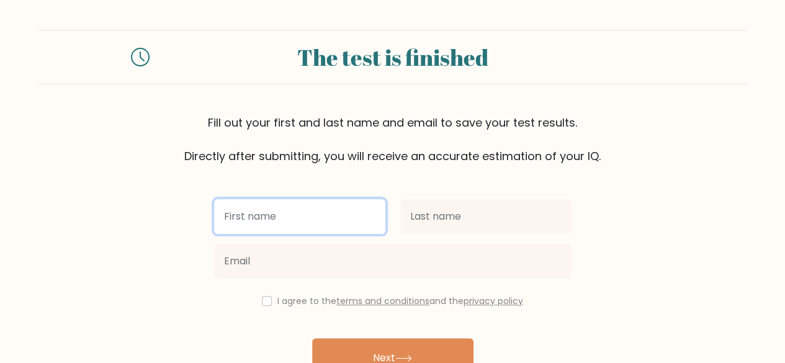
click at [356, 217] on input "text" at bounding box center [299, 216] width 171 height 35
type input "K"
type input "jhai"
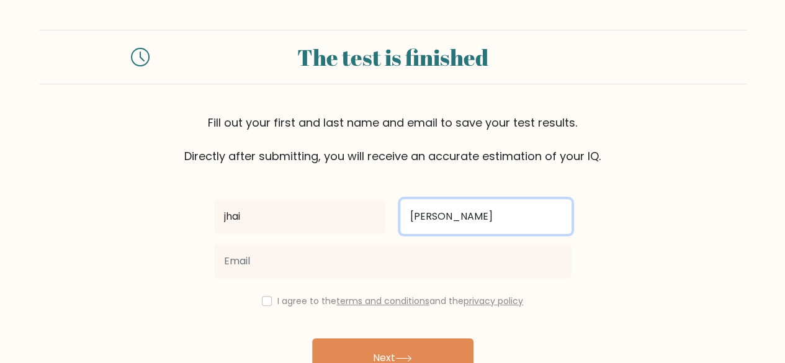
type input "lopez"
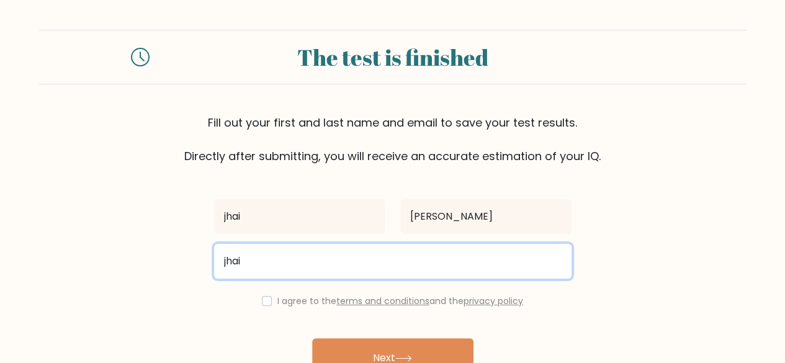
type input "jhai.valeralopez@gmail.com"
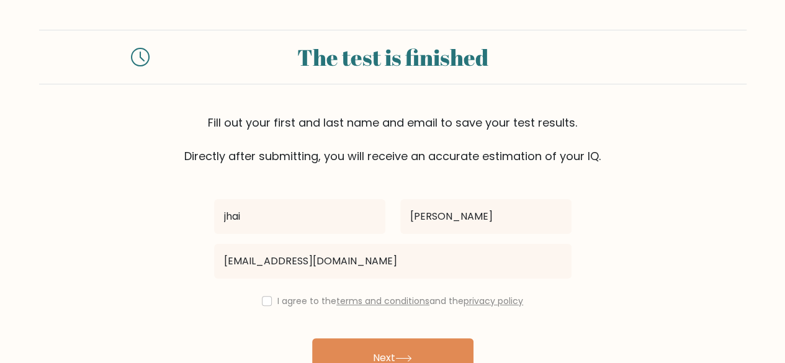
click at [262, 306] on div "I agree to the terms and conditions and the privacy policy" at bounding box center [393, 300] width 372 height 15
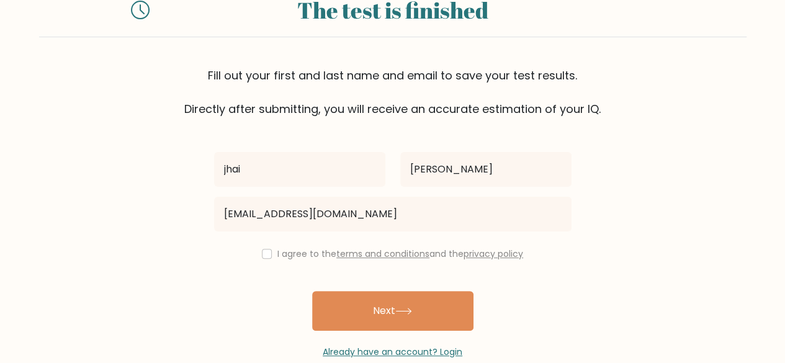
scroll to position [62, 0]
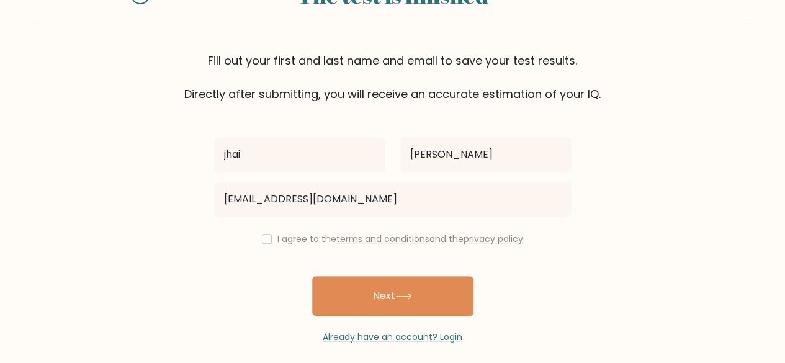
click at [269, 237] on div "I agree to the terms and conditions and the privacy policy" at bounding box center [393, 238] width 372 height 15
click at [265, 240] on input "checkbox" at bounding box center [267, 239] width 10 height 10
checkbox input "true"
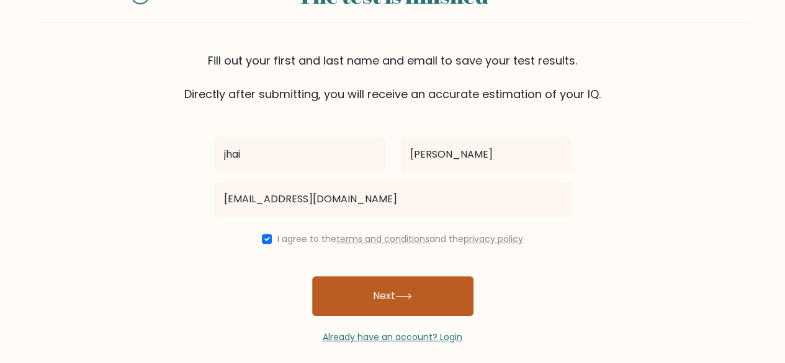
click at [414, 312] on button "Next" at bounding box center [392, 296] width 161 height 40
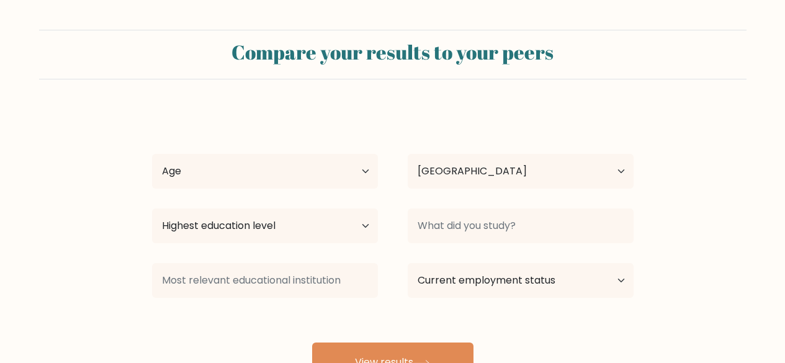
select select "PH"
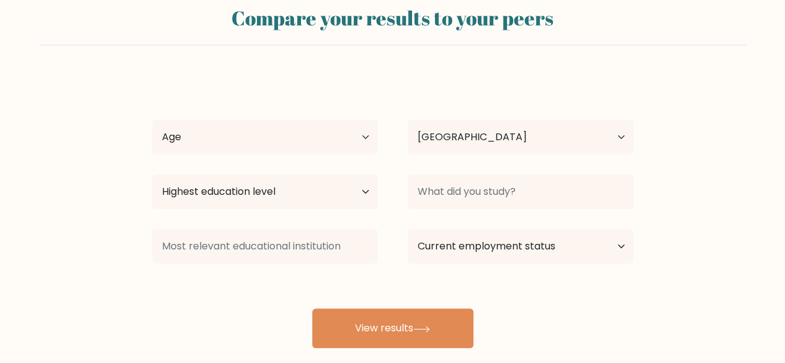
scroll to position [62, 0]
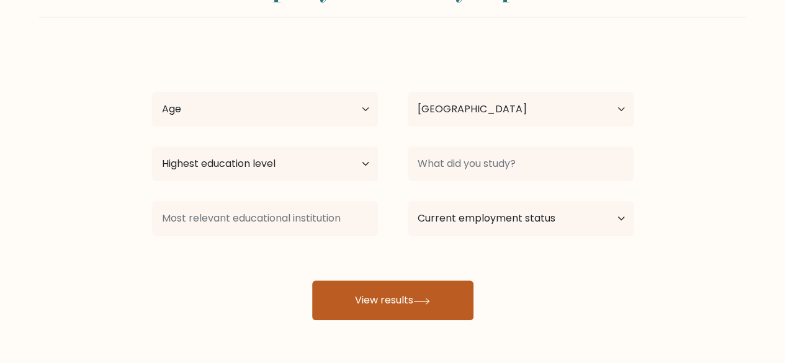
click at [395, 311] on button "View results" at bounding box center [392, 300] width 161 height 40
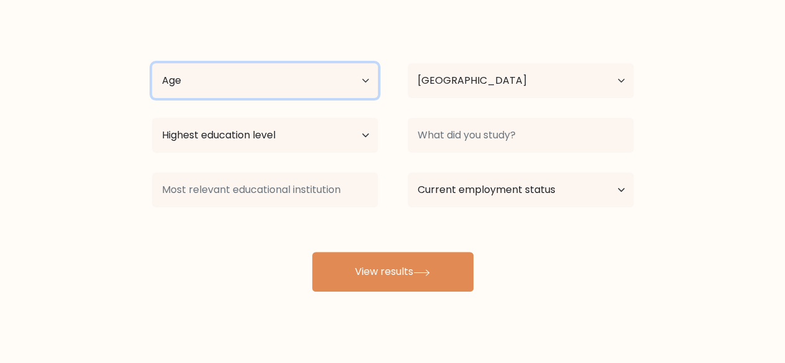
scroll to position [107, 0]
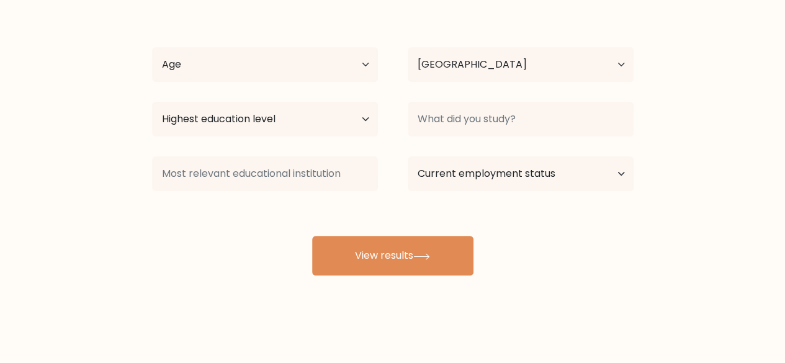
click at [260, 45] on div "Age Under [DEMOGRAPHIC_DATA] [DEMOGRAPHIC_DATA] [DEMOGRAPHIC_DATA] [DEMOGRAPHIC…" at bounding box center [265, 64] width 256 height 45
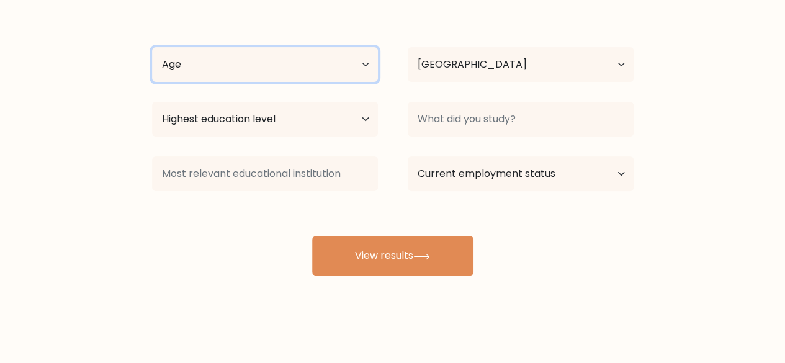
click at [308, 69] on select "Age Under 18 years old 18-24 years old 25-34 years old 35-44 years old 45-54 ye…" at bounding box center [265, 64] width 226 height 35
select select "25_34"
click at [152, 47] on select "Age Under 18 years old 18-24 years old 25-34 years old 35-44 years old 45-54 ye…" at bounding box center [265, 64] width 226 height 35
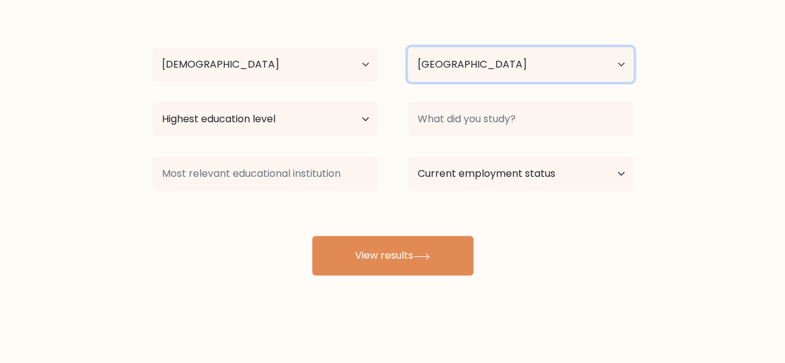
drag, startPoint x: 473, startPoint y: 63, endPoint x: 472, endPoint y: 77, distance: 14.3
click at [473, 63] on select "Country Afghanistan Albania Algeria American Samoa Andorra Angola Anguilla Anta…" at bounding box center [521, 64] width 226 height 35
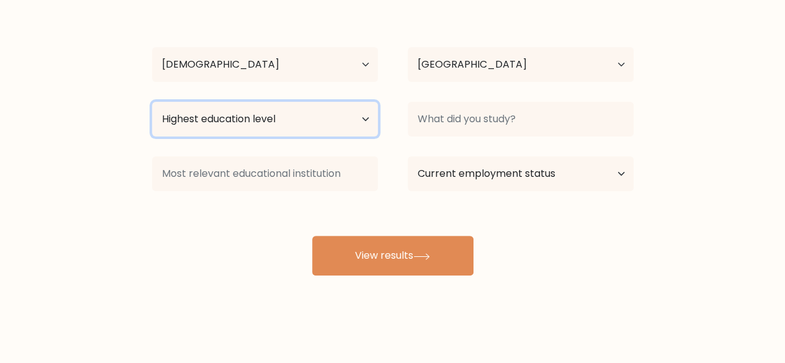
click at [272, 117] on select "Highest education level No schooling Primary Lower Secondary Upper Secondary Oc…" at bounding box center [265, 119] width 226 height 35
select select "bachelors_degree"
click at [152, 102] on select "Highest education level No schooling Primary Lower Secondary Upper Secondary Oc…" at bounding box center [265, 119] width 226 height 35
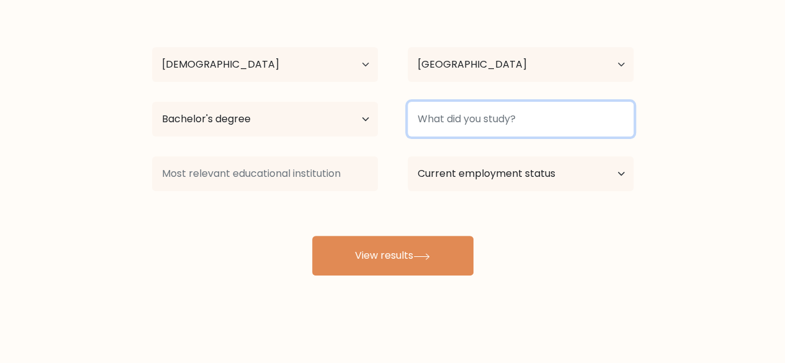
click at [509, 125] on input at bounding box center [521, 119] width 226 height 35
type input "finance"
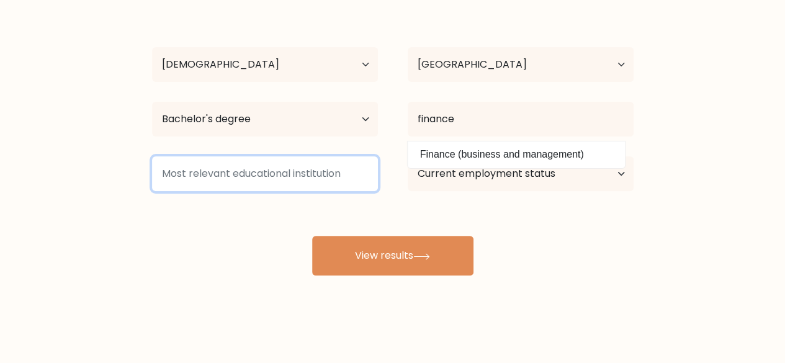
click at [305, 172] on input at bounding box center [265, 173] width 226 height 35
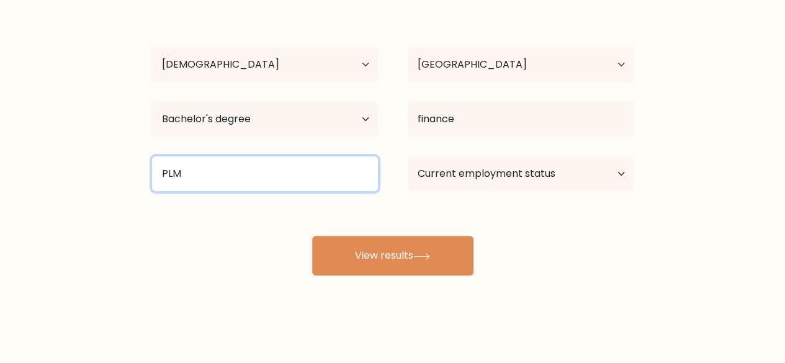
type input "PLM"
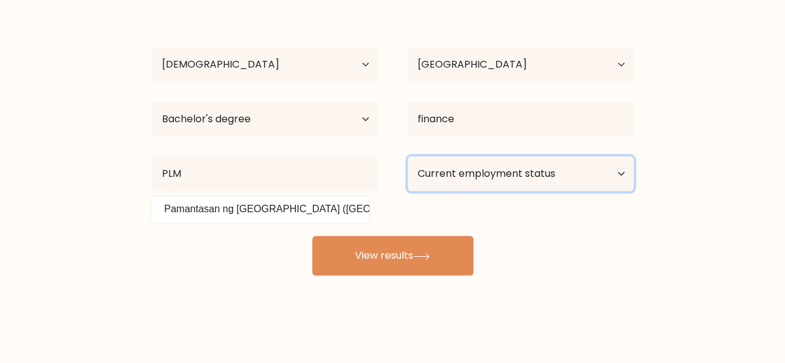
select select "employed"
click at [408, 156] on select "Current employment status Employed Student Retired Other / prefer not to answer" at bounding box center [521, 173] width 226 height 35
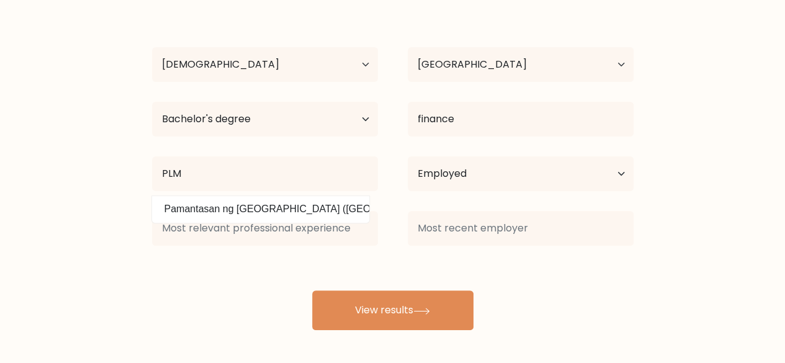
click at [431, 268] on div "jhai lopez Age Under 18 years old 18-24 years old 25-34 years old 35-44 years o…" at bounding box center [393, 166] width 496 height 328
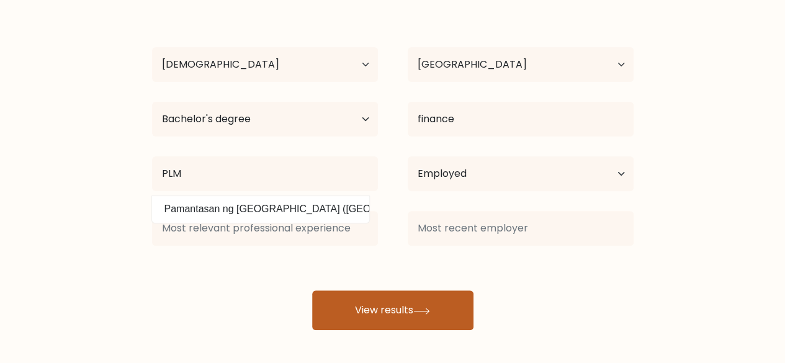
click at [439, 298] on button "View results" at bounding box center [392, 310] width 161 height 40
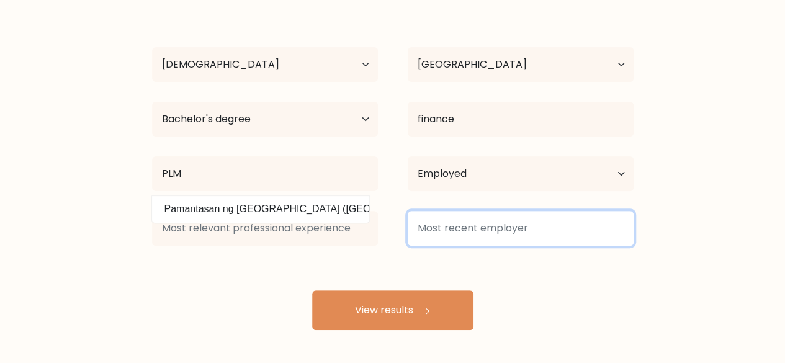
click at [413, 223] on input at bounding box center [521, 228] width 226 height 35
click at [493, 239] on input at bounding box center [521, 228] width 226 height 35
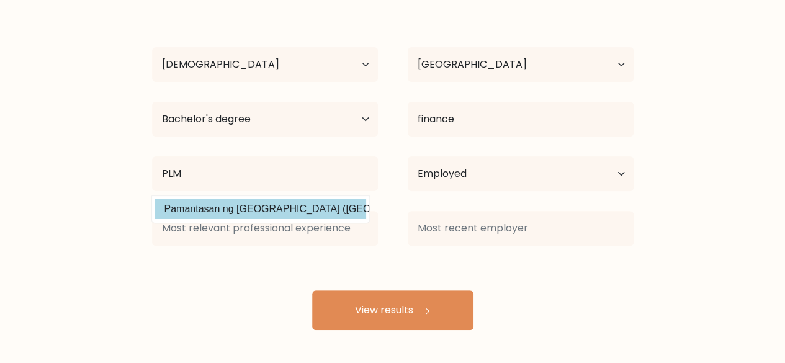
click at [253, 204] on option "Pamantasan ng Lungsod ng Maynila (Philippines)" at bounding box center [260, 209] width 211 height 20
type input "Pamantasan ng Lungsod ng [GEOGRAPHIC_DATA]"
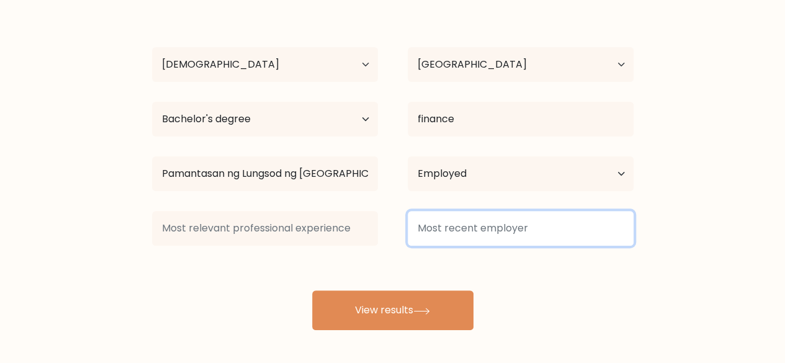
click at [539, 234] on input at bounding box center [521, 228] width 226 height 35
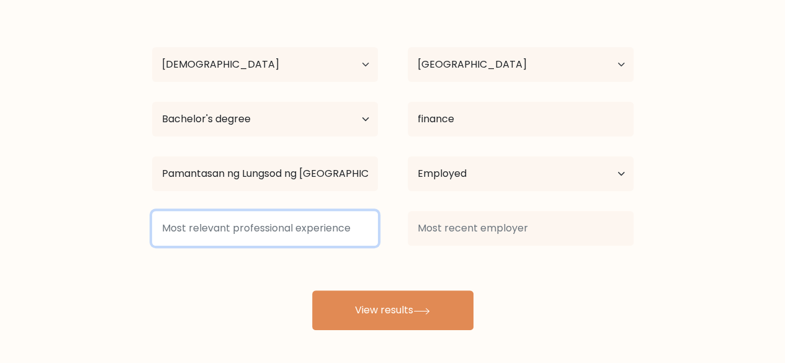
click at [272, 233] on input at bounding box center [265, 228] width 226 height 35
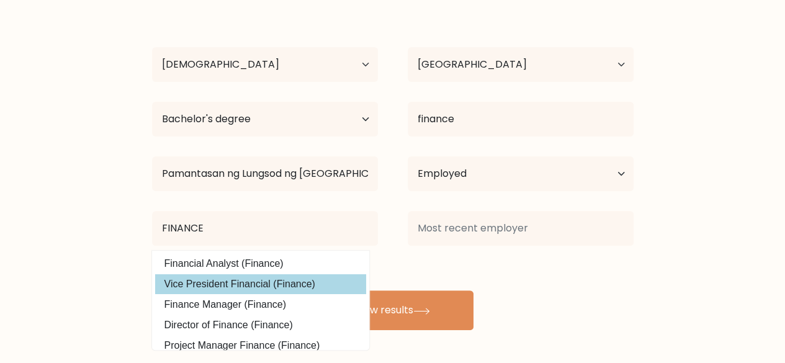
click at [298, 278] on option "Vice President Financial (Finance)" at bounding box center [260, 284] width 211 height 20
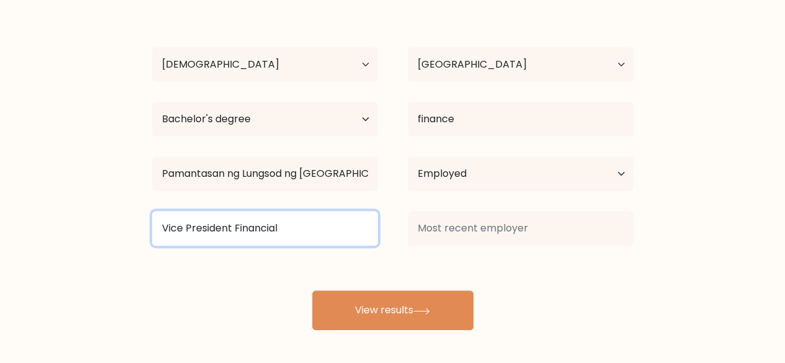
click at [295, 233] on input "Vice President Financial" at bounding box center [265, 228] width 226 height 35
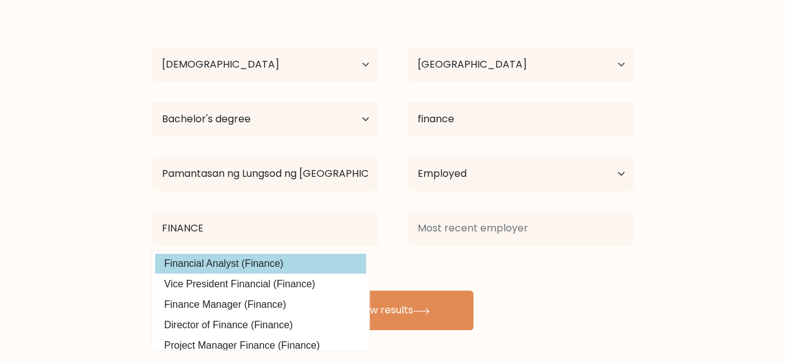
click at [287, 261] on option "Financial Analyst (Finance)" at bounding box center [260, 264] width 211 height 20
type input "Financial Analyst"
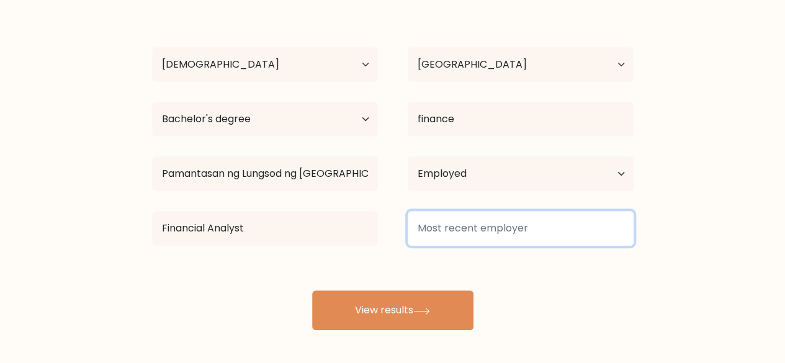
click at [479, 233] on input at bounding box center [521, 228] width 226 height 35
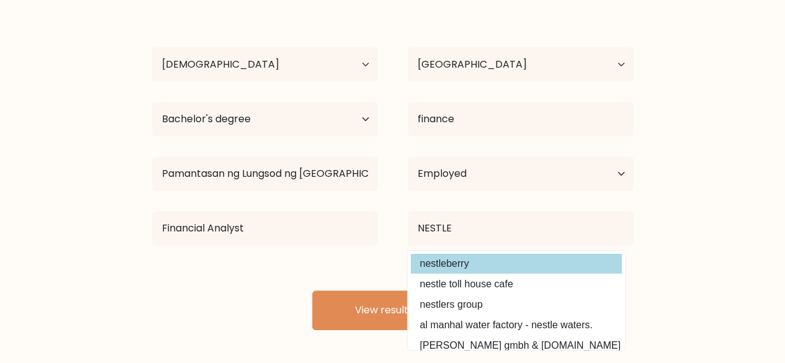
click at [472, 262] on option "nestleberry" at bounding box center [516, 264] width 211 height 20
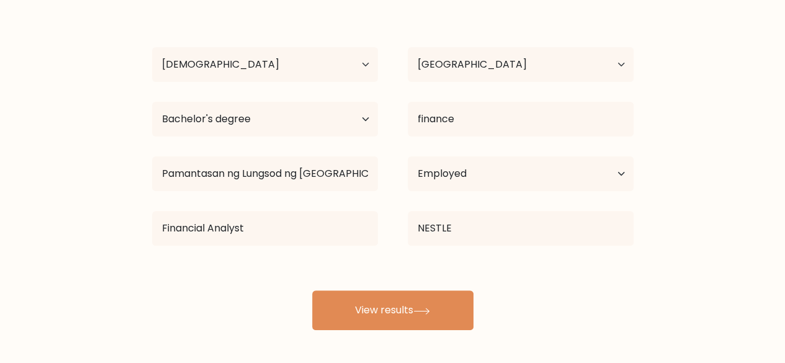
type input "nestleberry"
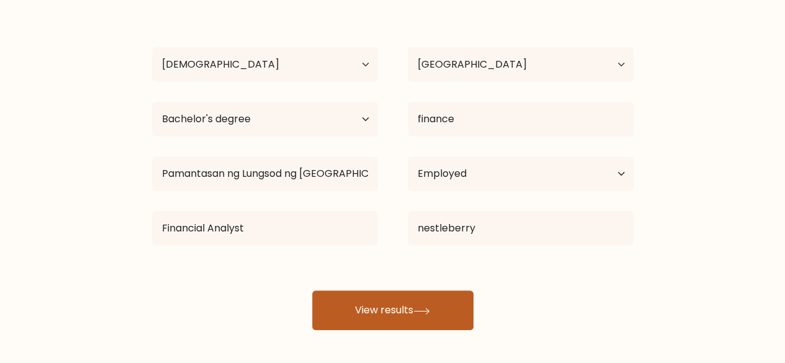
click at [368, 297] on button "View results" at bounding box center [392, 310] width 161 height 40
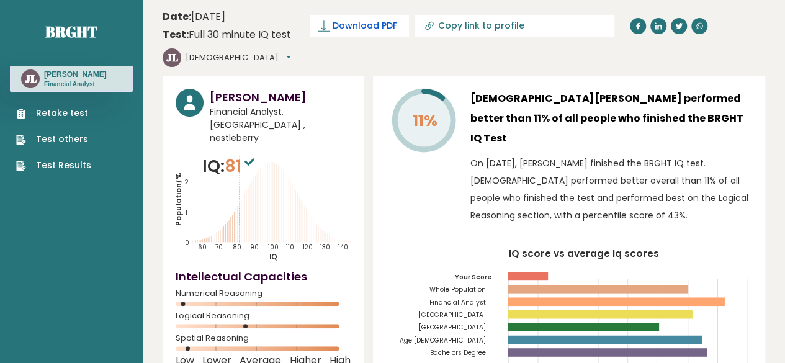
click at [362, 34] on link "Download PDF" at bounding box center [359, 26] width 99 height 22
